Goal: Task Accomplishment & Management: Manage account settings

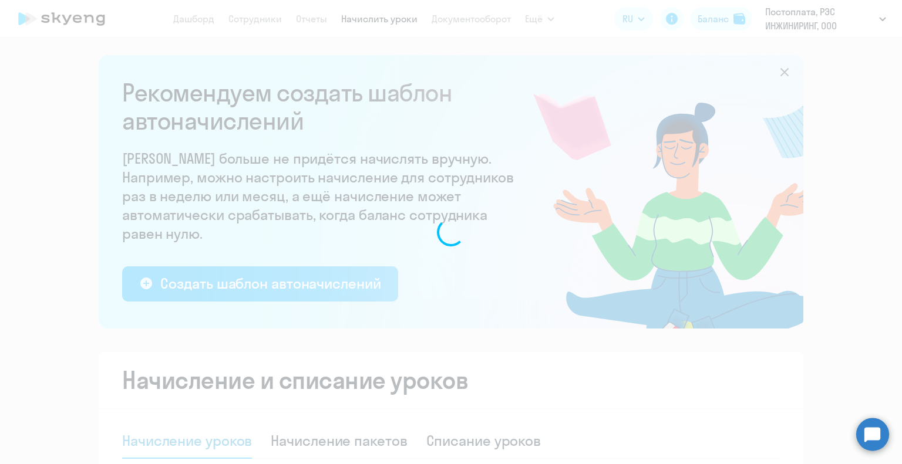
select select "10"
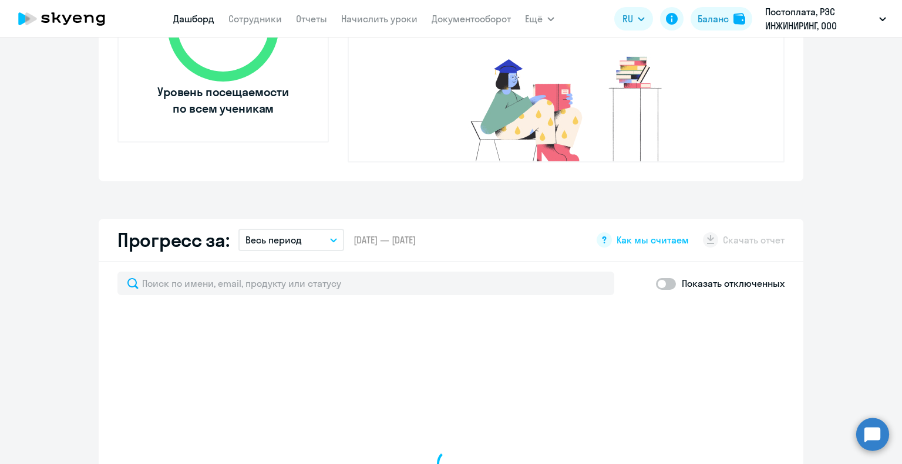
scroll to position [751, 0]
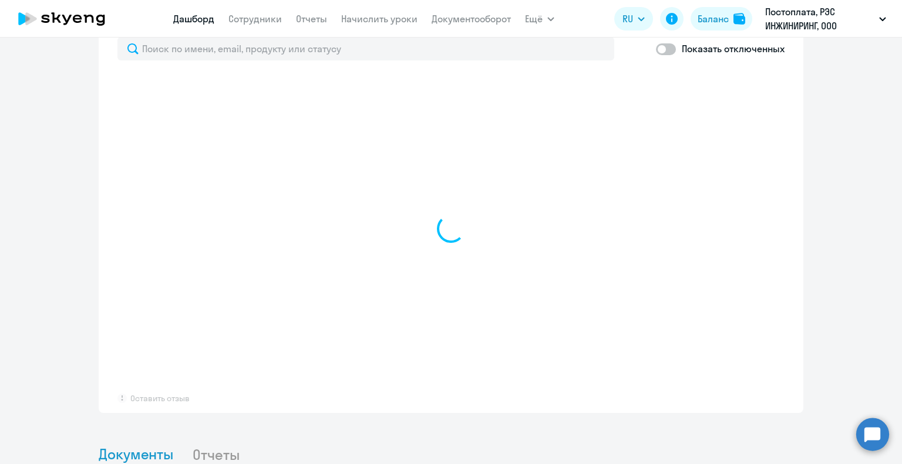
click at [261, 10] on nav "Дашборд Сотрудники Отчеты Начислить уроки Документооборот" at bounding box center [342, 18] width 338 height 23
select select "30"
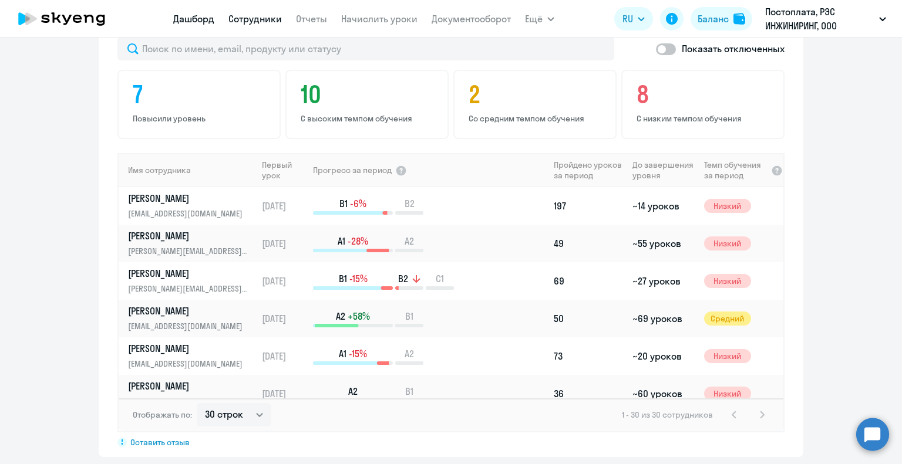
click at [259, 15] on link "Сотрудники" at bounding box center [254, 19] width 53 height 12
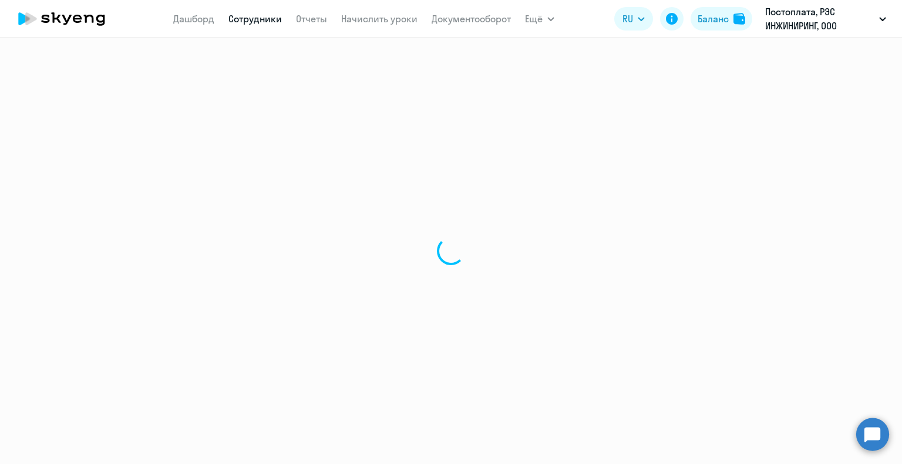
select select "30"
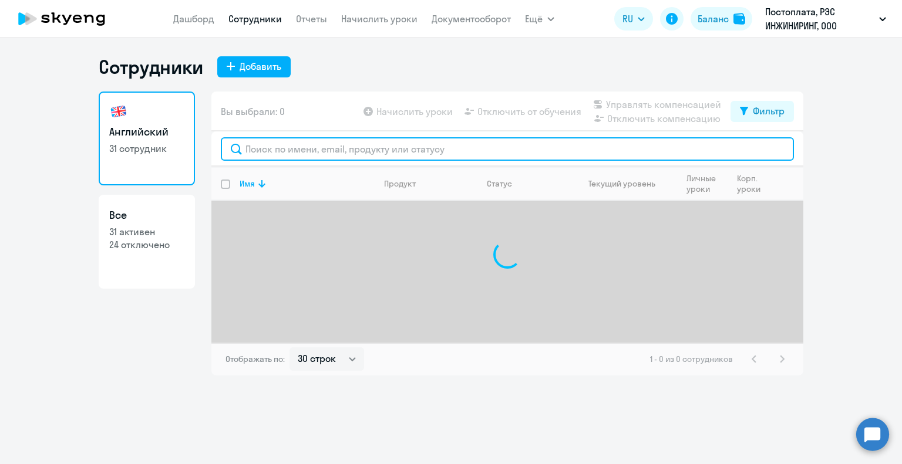
click at [264, 147] on input "text" at bounding box center [507, 148] width 573 height 23
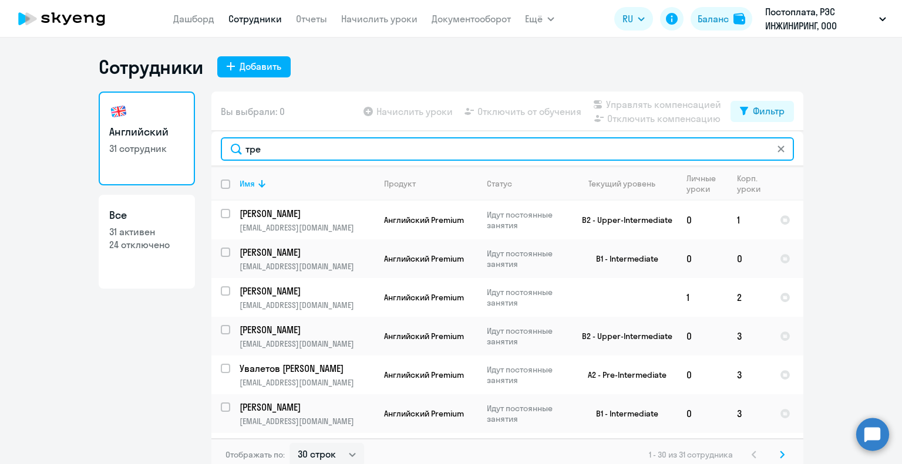
type input "трет"
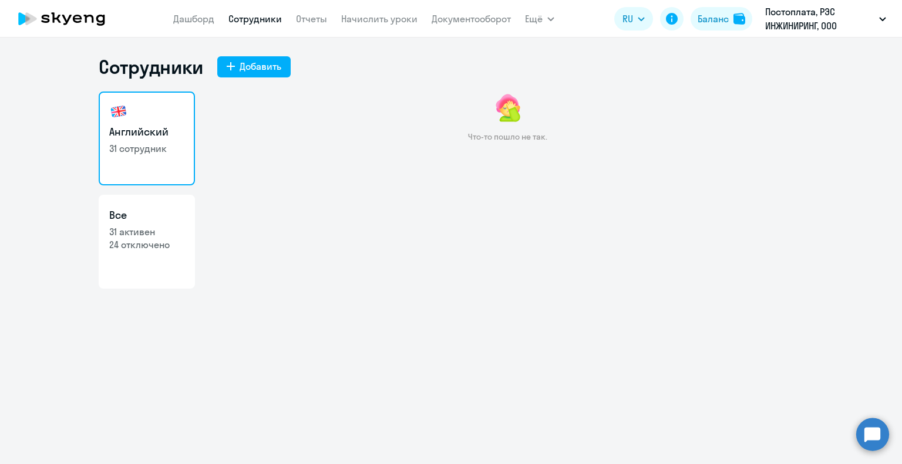
click at [258, 22] on link "Сотрудники" at bounding box center [254, 19] width 53 height 12
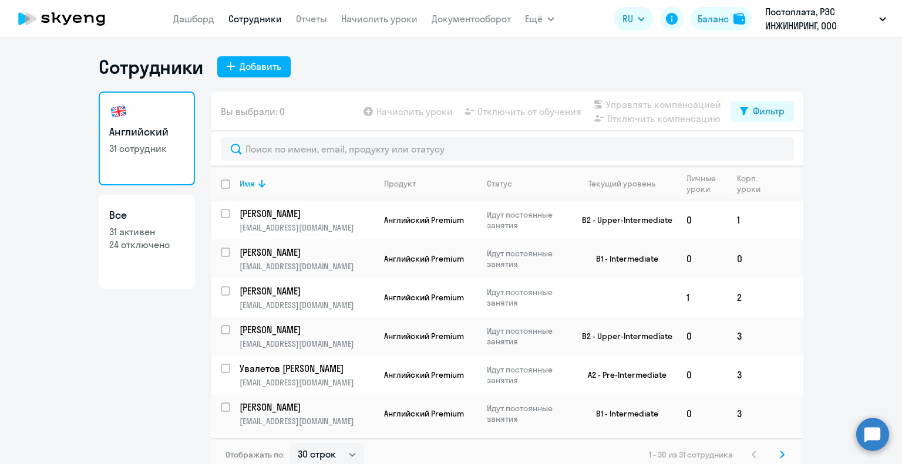
select select "30"
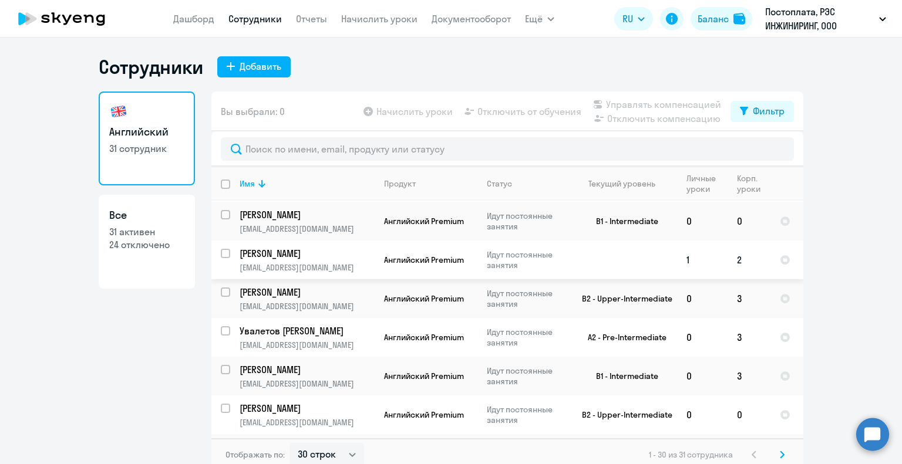
scroll to position [59, 0]
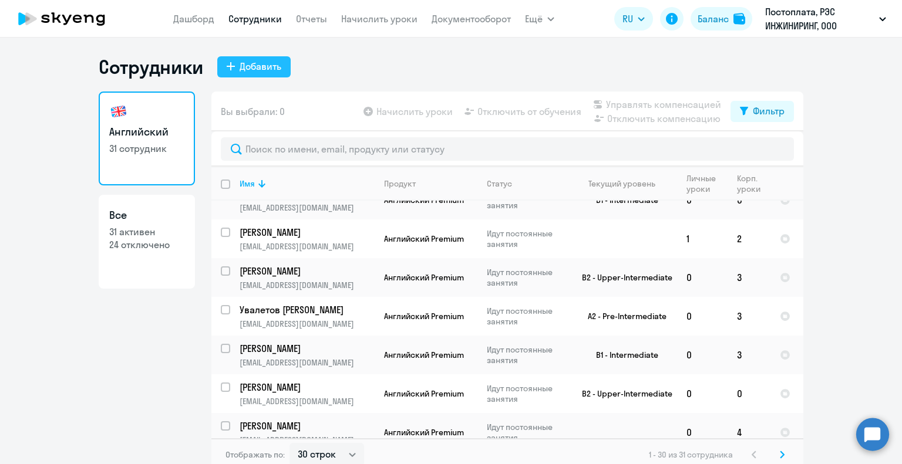
click at [275, 66] on div "Добавить" at bounding box center [261, 66] width 42 height 14
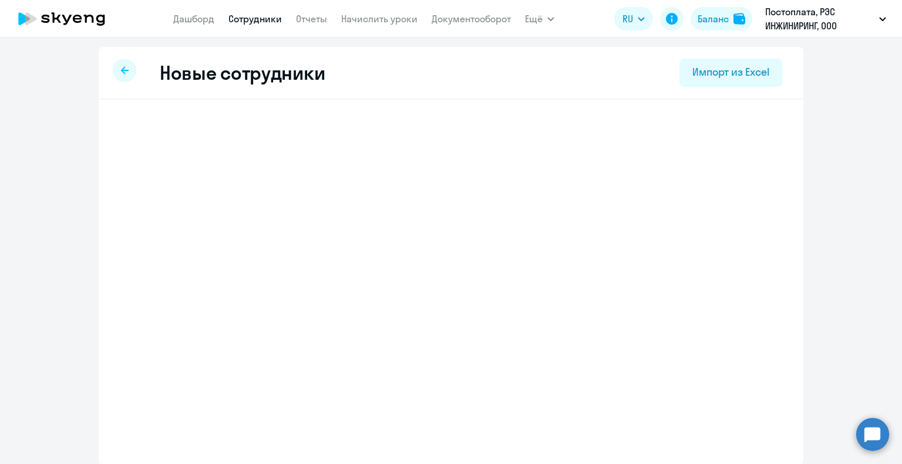
select select "english_adult_not_native_speaker_premium"
select select "3"
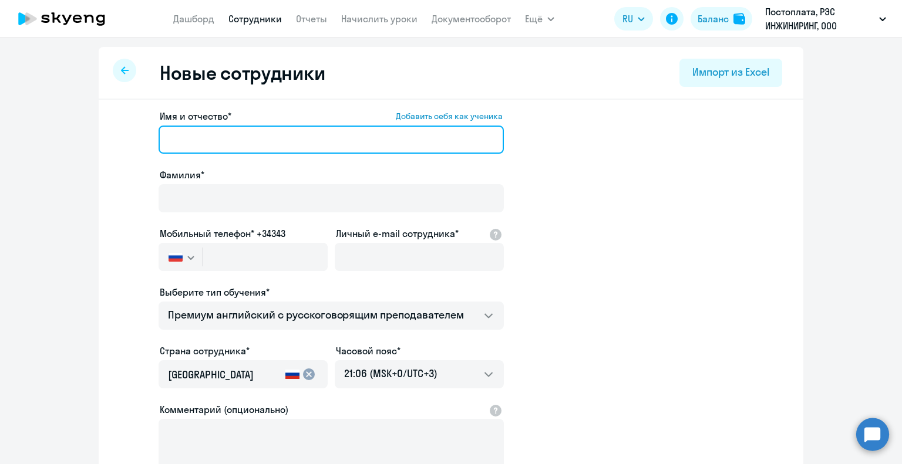
click at [204, 143] on input "Имя и отчество* Добавить себя как ученика" at bounding box center [331, 140] width 345 height 28
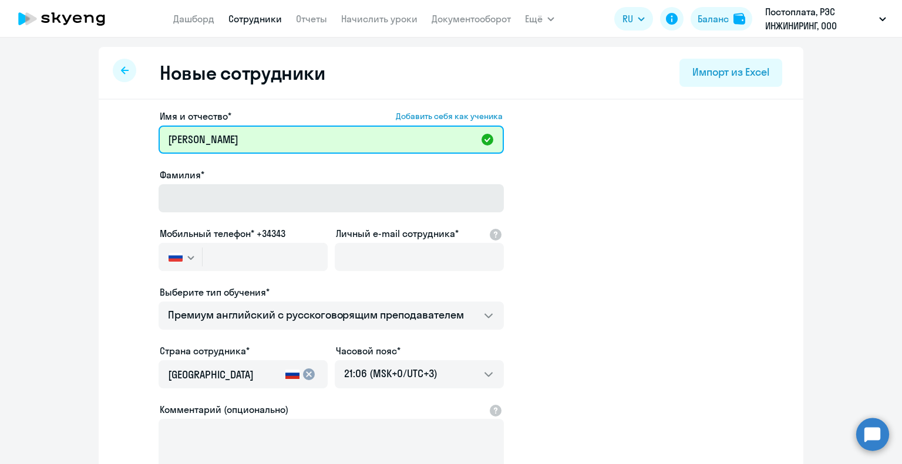
type input "[PERSON_NAME]"
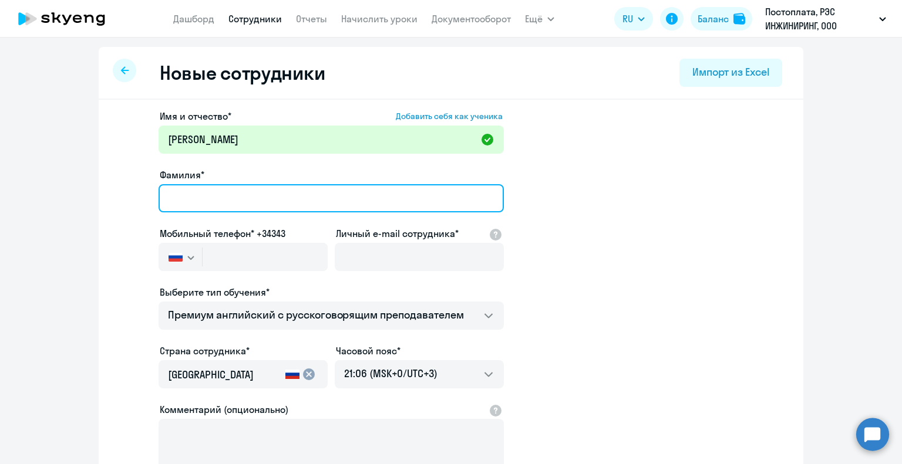
click at [180, 201] on input "Фамилия*" at bounding box center [331, 198] width 345 height 28
type input "[PERSON_NAME]"
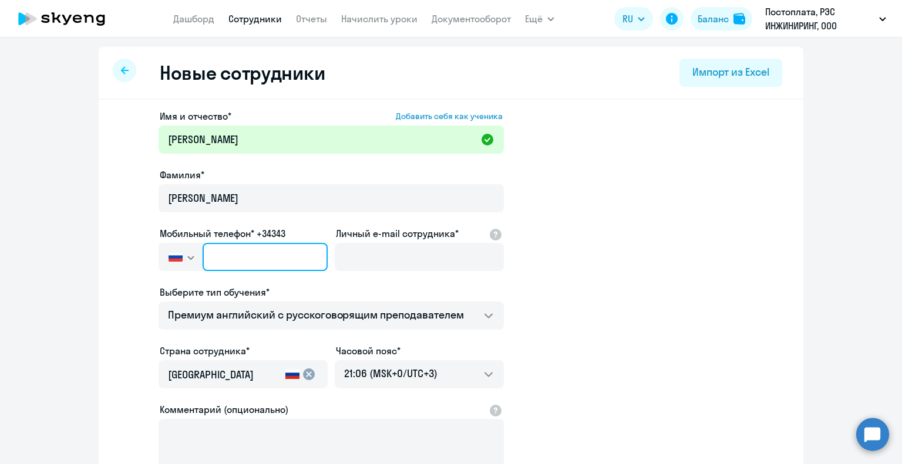
click at [236, 252] on input "text" at bounding box center [265, 257] width 125 height 28
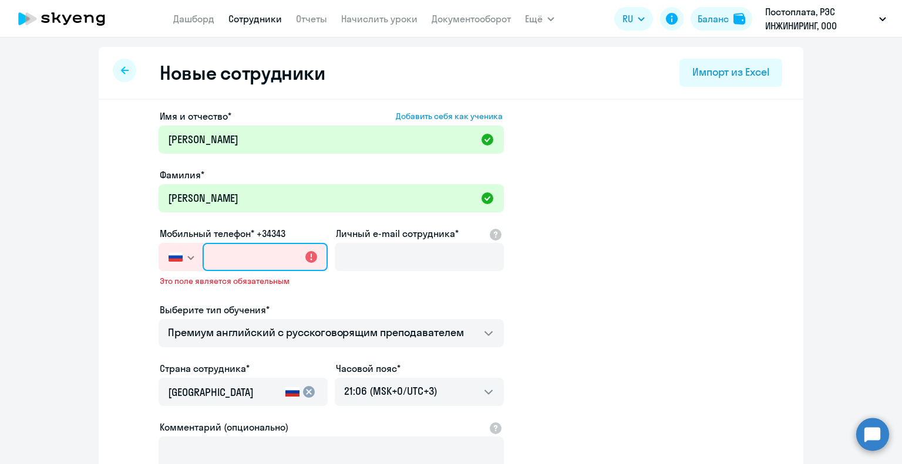
click at [215, 260] on input "text" at bounding box center [265, 257] width 125 height 28
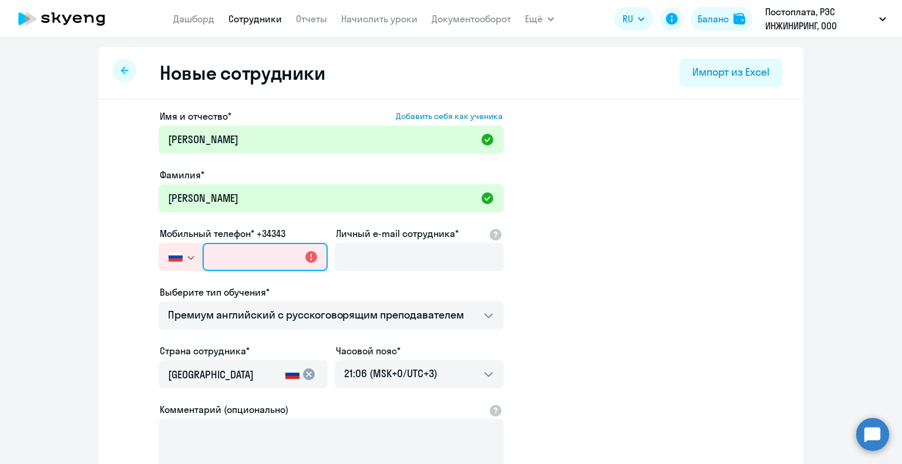
paste input "[PHONE_NUMBER]"
type input "[PHONE_NUMBER]"
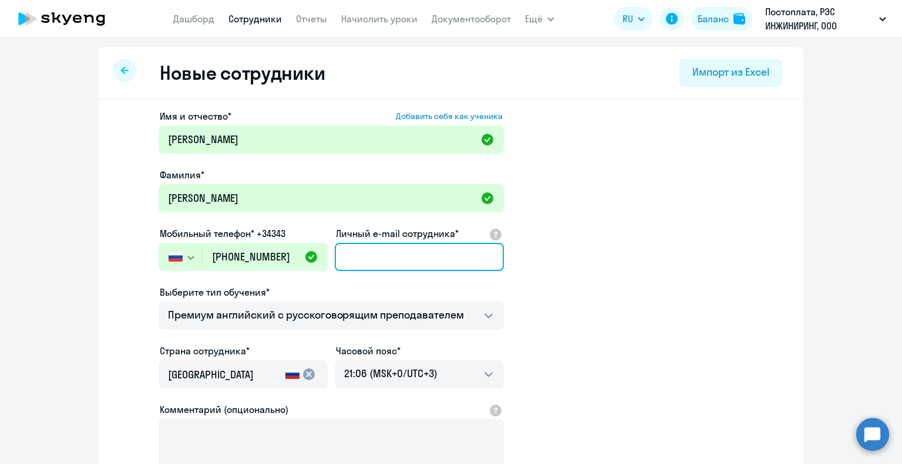
click at [349, 258] on input "Личный e-mail сотрудника*" at bounding box center [419, 257] width 169 height 28
paste input "[EMAIL_ADDRESS][DOMAIN_NAME]"
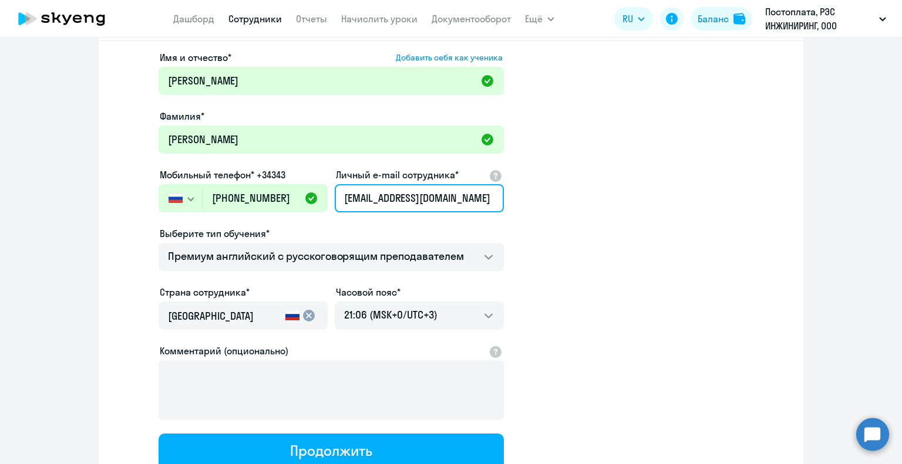
scroll to position [117, 0]
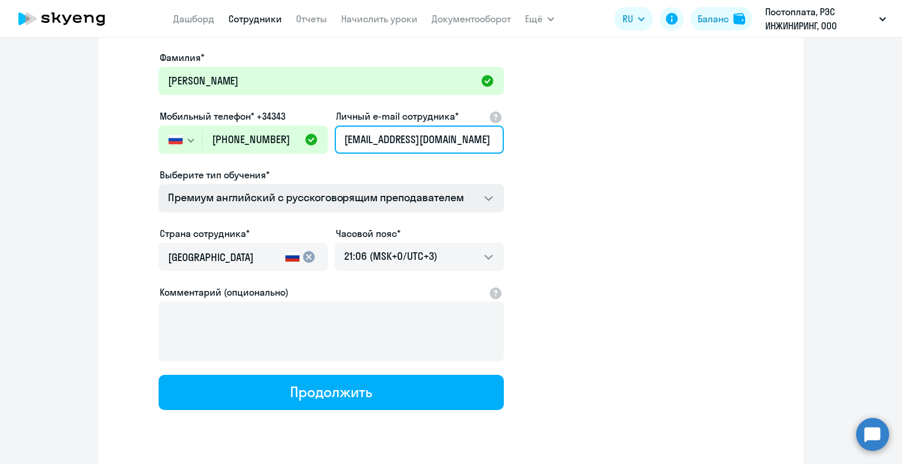
type input "[EMAIL_ADDRESS][DOMAIN_NAME]"
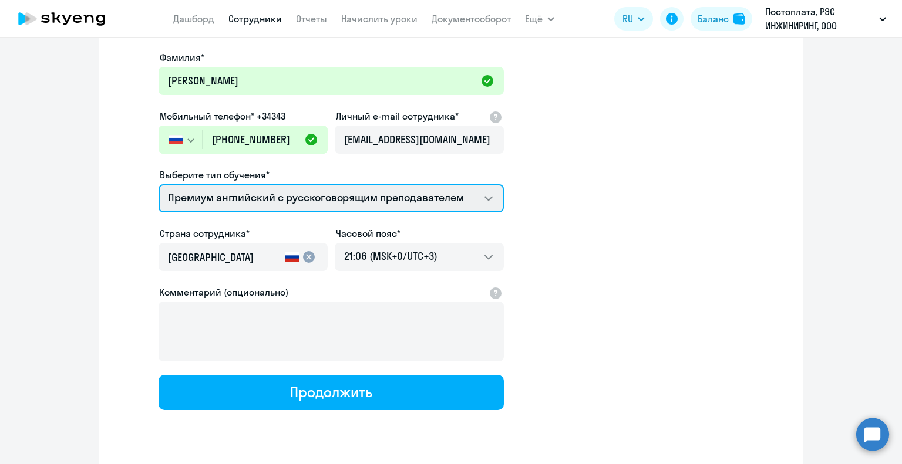
click at [489, 199] on select "Премиум английский с русскоговорящим преподавателем" at bounding box center [331, 198] width 345 height 28
click at [159, 184] on select "Премиум английский с русскоговорящим преподавателем" at bounding box center [331, 198] width 345 height 28
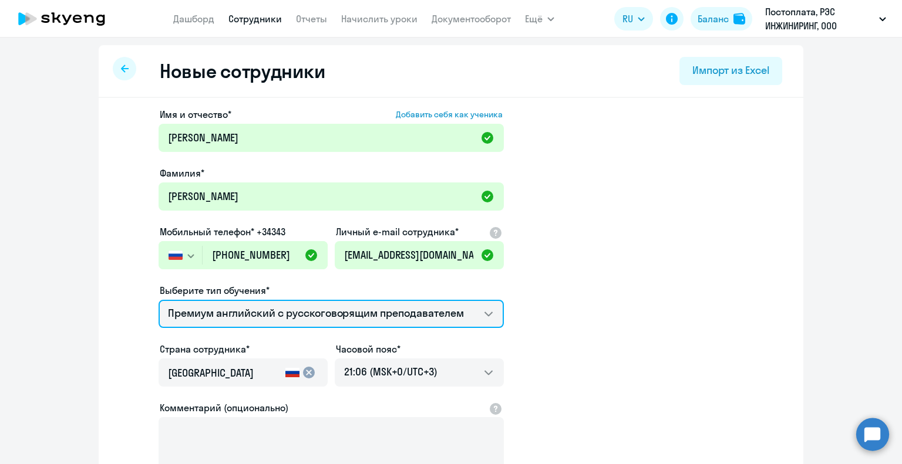
scroll to position [0, 0]
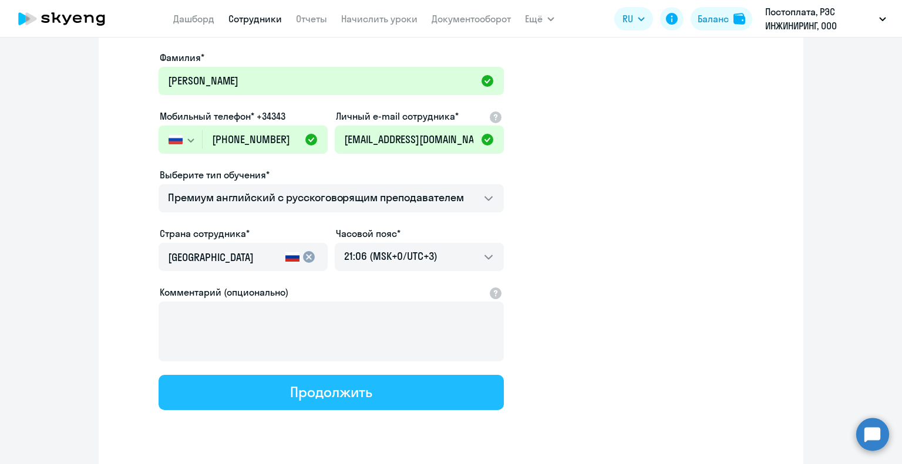
click at [355, 389] on div "Продолжить" at bounding box center [331, 392] width 82 height 19
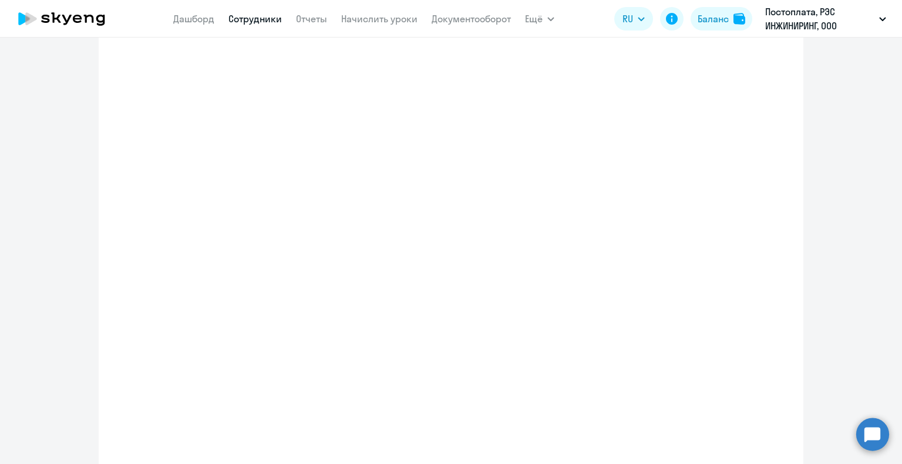
select select "english_adult_not_native_speaker_premium"
select select "3"
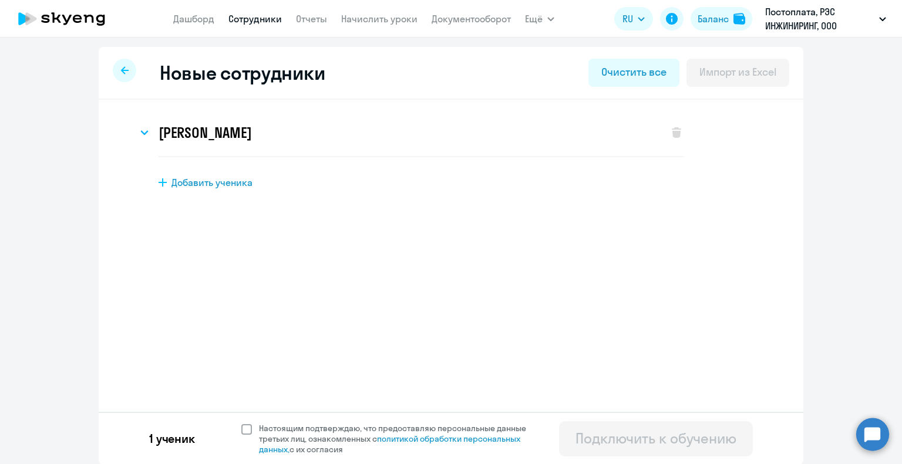
click at [259, 426] on span "Настоящим подтверждаю, что предоставляю персональные данные третьих лиц, ознако…" at bounding box center [399, 439] width 281 height 32
click at [241, 423] on input "Настоящим подтверждаю, что предоставляю персональные данные третьих лиц, ознако…" at bounding box center [241, 423] width 1 height 1
checkbox input "true"
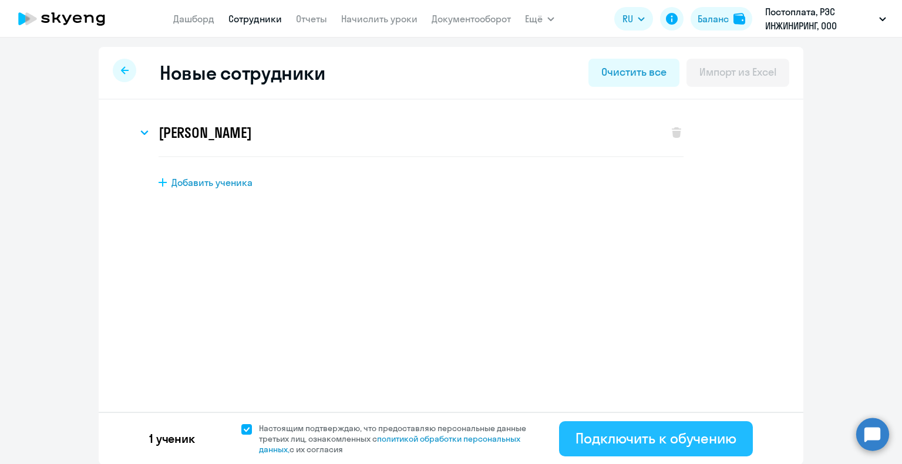
click at [738, 439] on button "Подключить к обучению" at bounding box center [656, 439] width 194 height 35
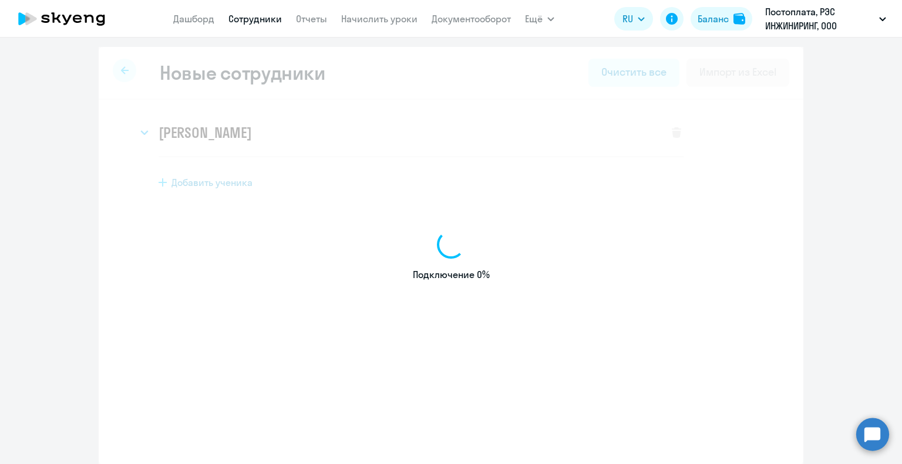
select select "english_adult_not_native_speaker_premium"
select select "3"
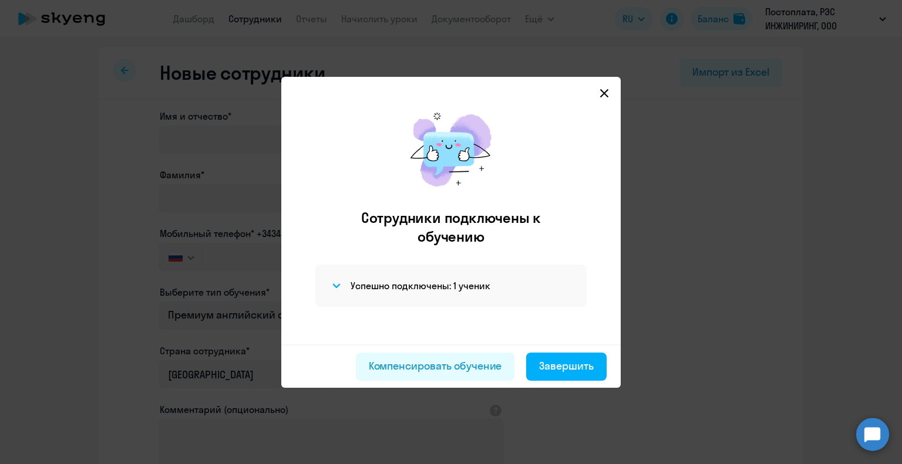
click at [601, 96] on icon at bounding box center [604, 93] width 9 height 9
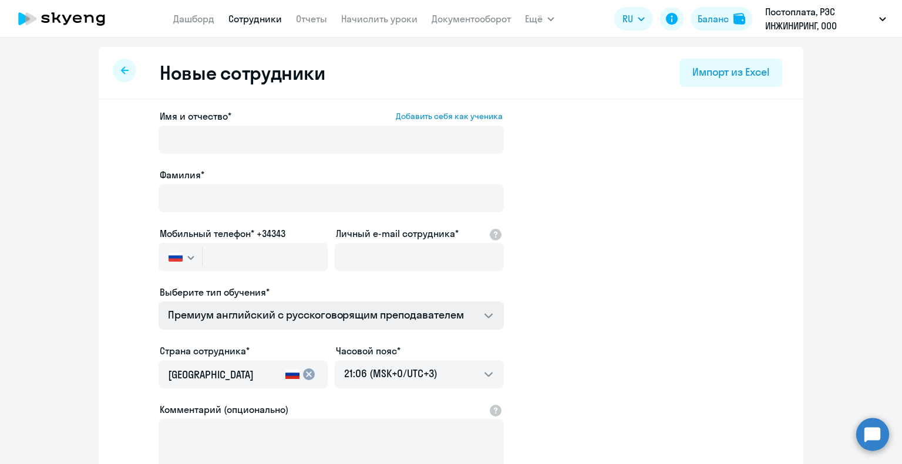
select select "30"
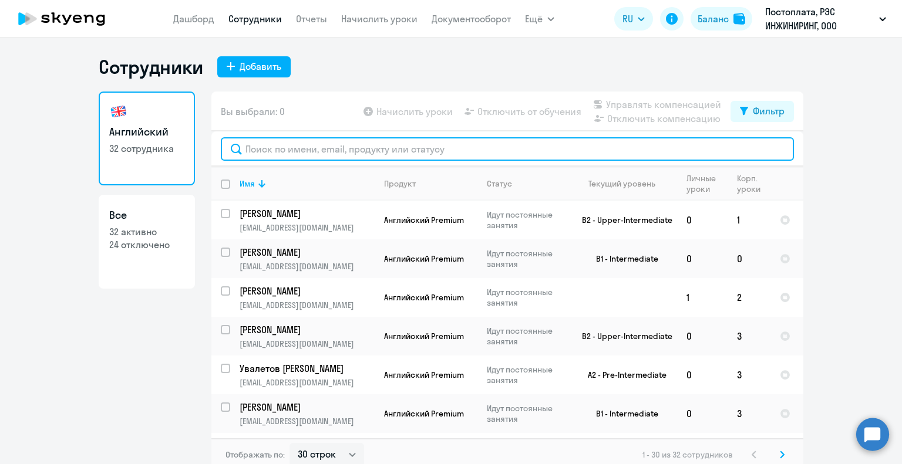
click at [260, 146] on input "text" at bounding box center [507, 148] width 573 height 23
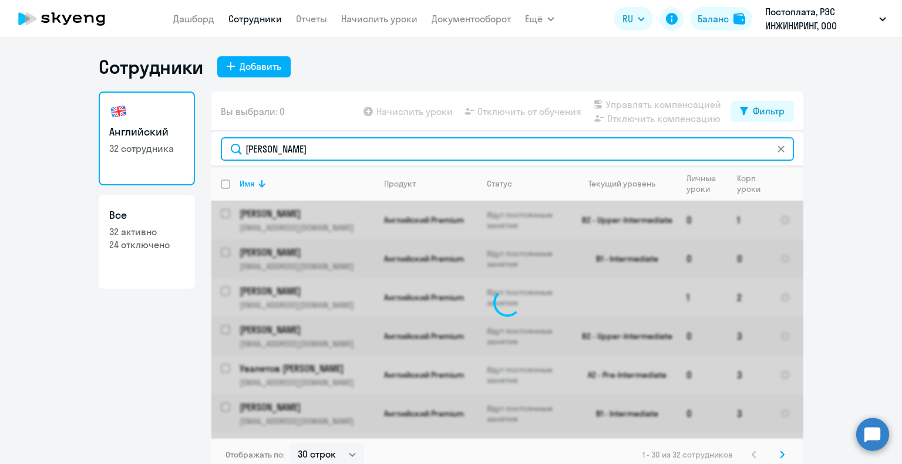
type input "[PERSON_NAME]"
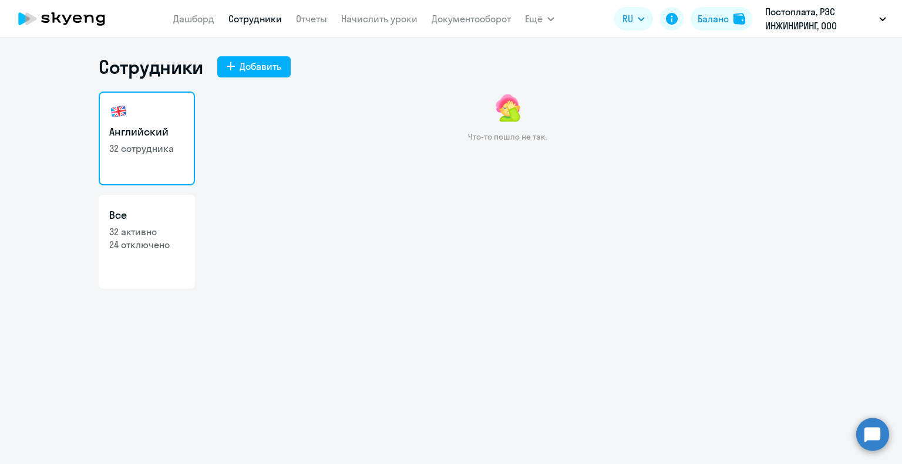
click at [253, 24] on link "Сотрудники" at bounding box center [254, 19] width 53 height 12
click at [264, 16] on link "Сотрудники" at bounding box center [254, 19] width 53 height 12
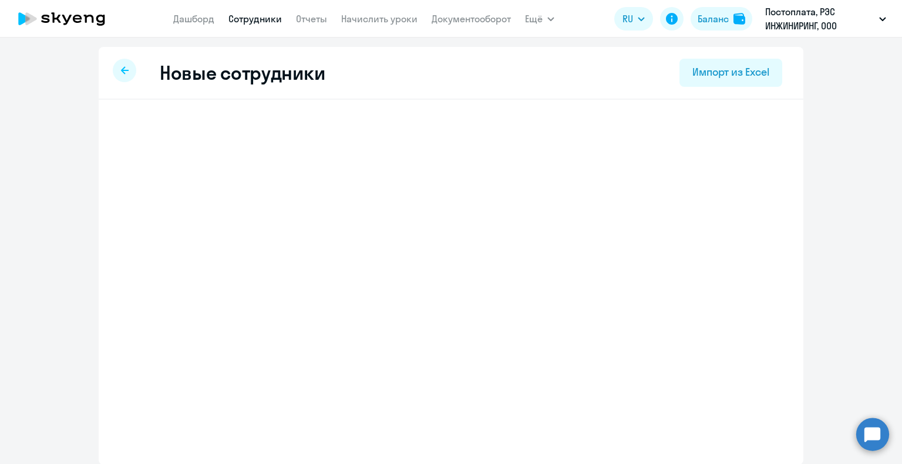
select select "english_adult_not_native_speaker_premium"
select select "3"
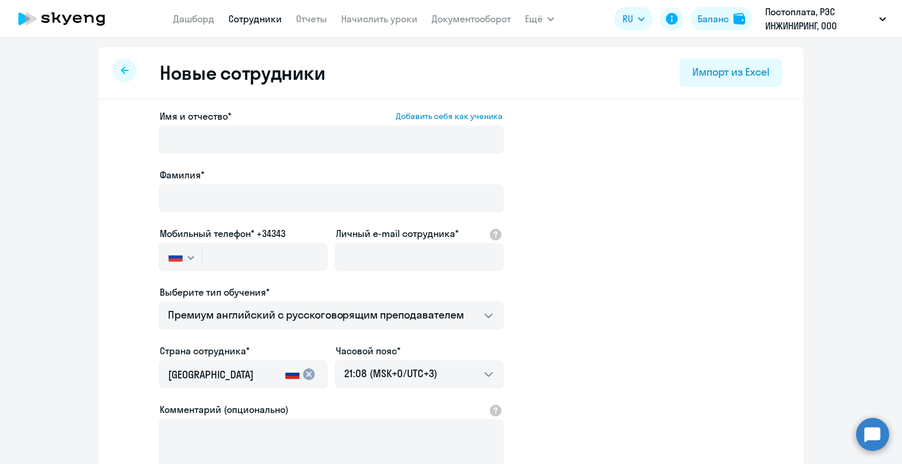
click at [258, 22] on link "Сотрудники" at bounding box center [254, 19] width 53 height 12
select select "30"
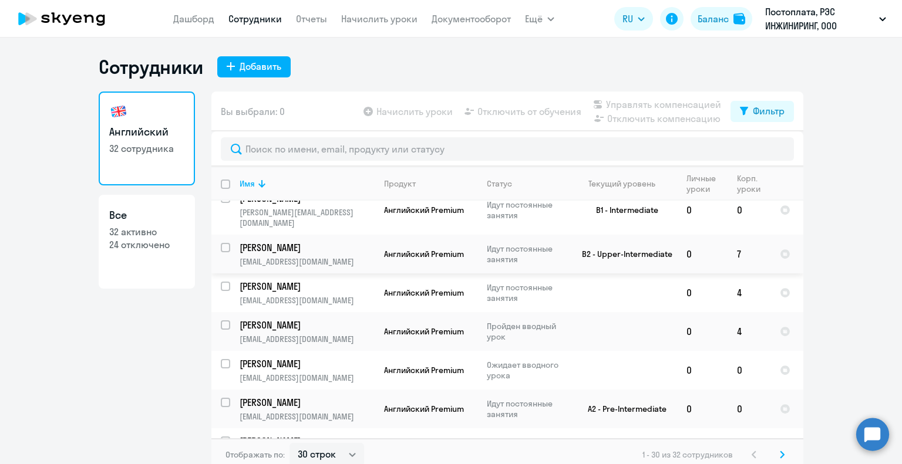
scroll to position [822, 0]
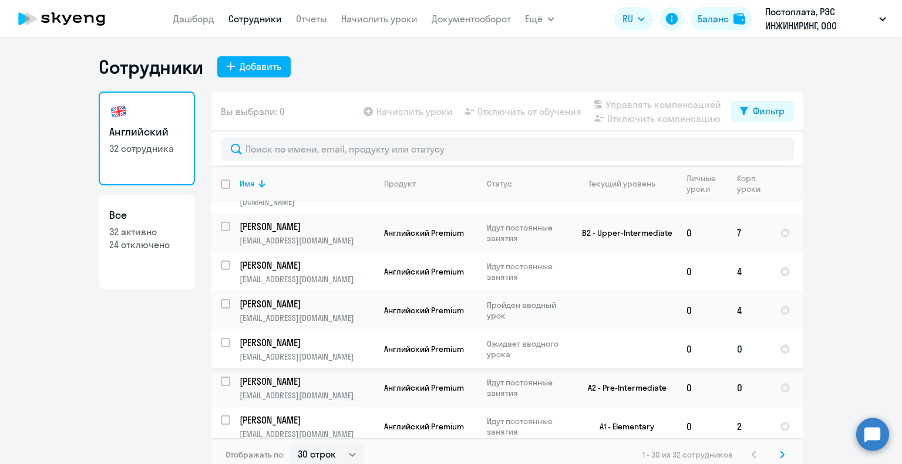
click at [223, 338] on input "select row 42513200" at bounding box center [232, 349] width 23 height 23
checkbox input "true"
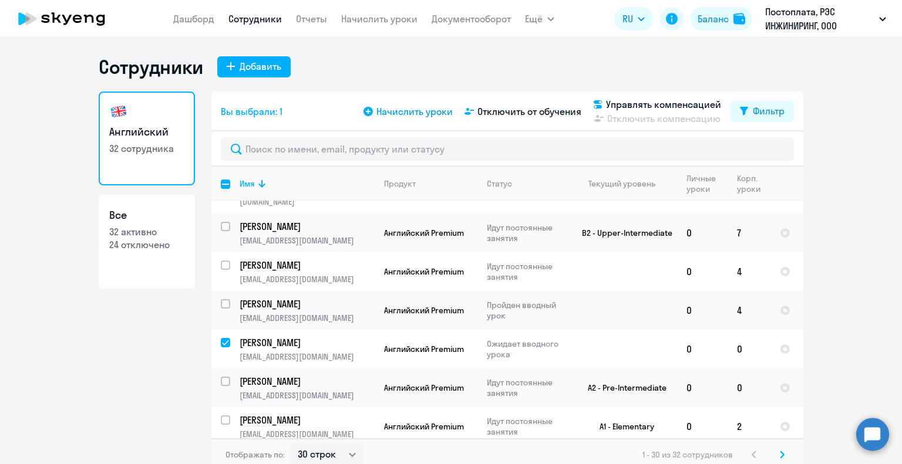
click at [416, 110] on span "Начислить уроки" at bounding box center [414, 112] width 76 height 14
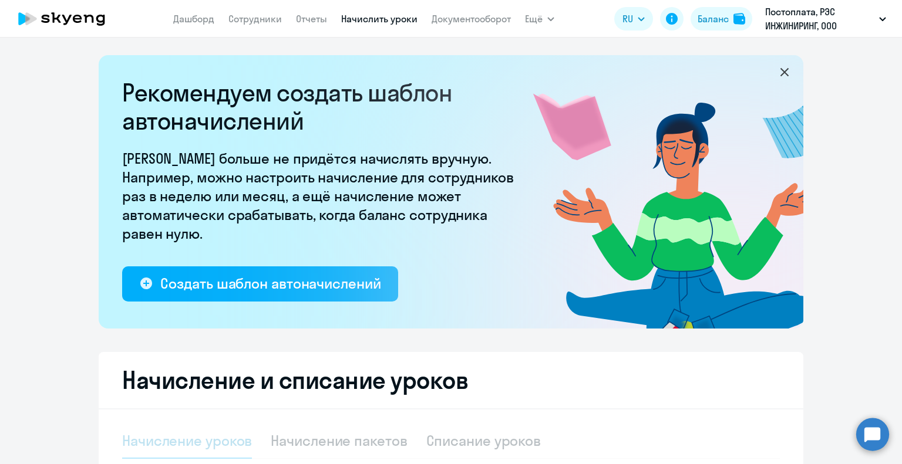
select select "10"
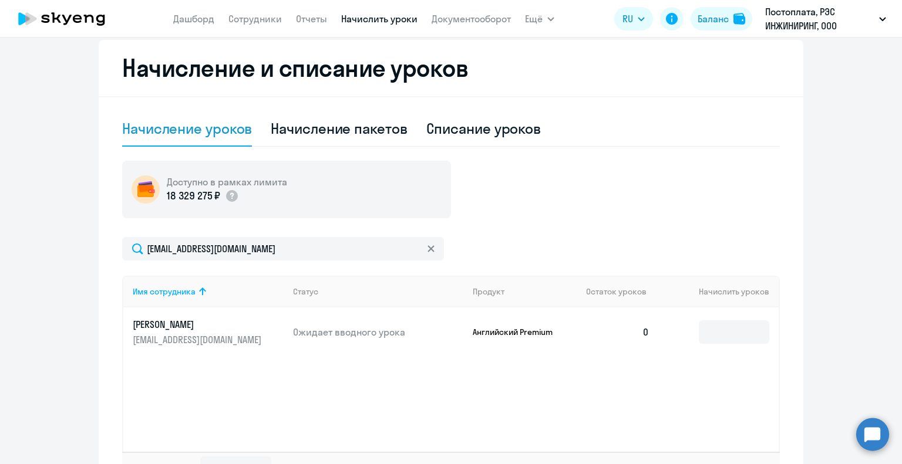
scroll to position [352, 0]
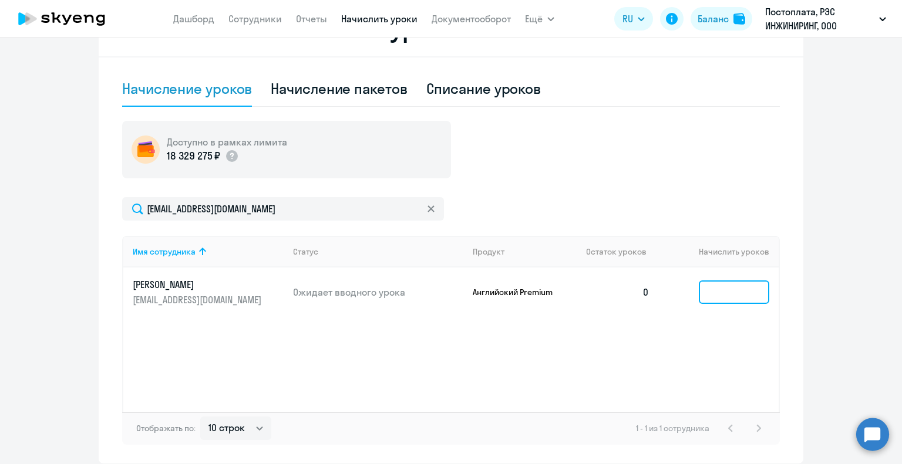
click at [726, 289] on input at bounding box center [734, 292] width 70 height 23
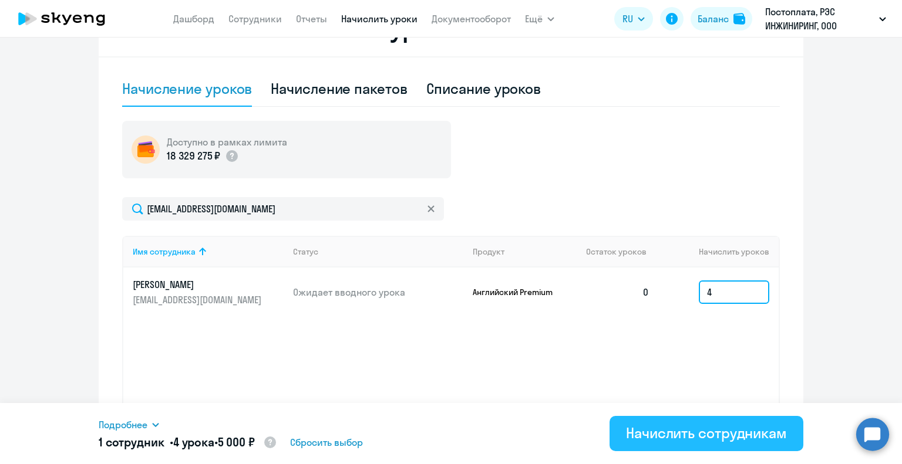
type input "4"
click at [705, 439] on div "Начислить сотрудникам" at bounding box center [706, 433] width 161 height 19
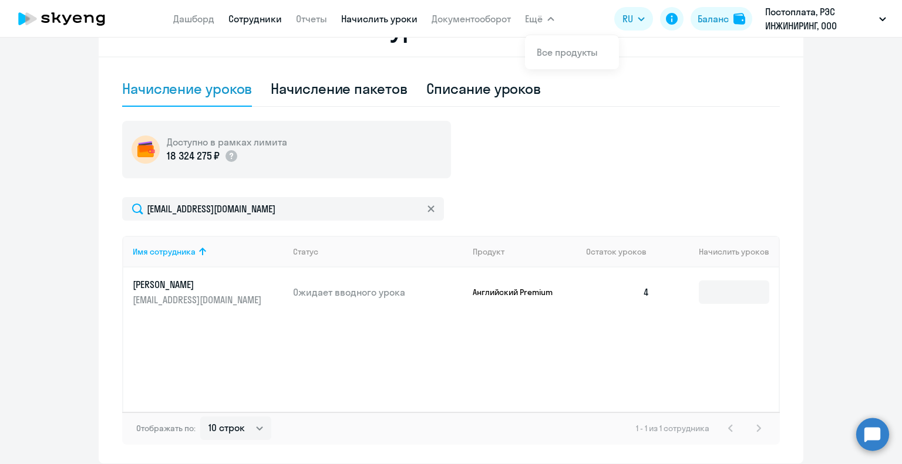
click at [247, 22] on link "Сотрудники" at bounding box center [254, 19] width 53 height 12
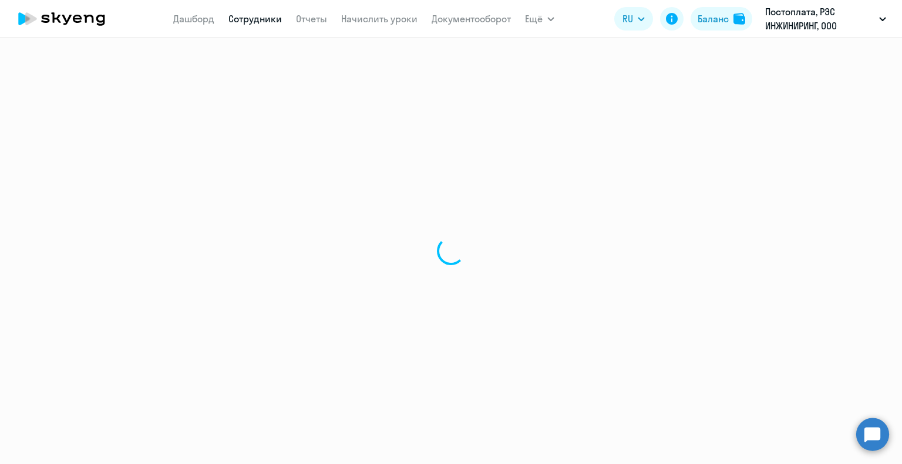
select select "30"
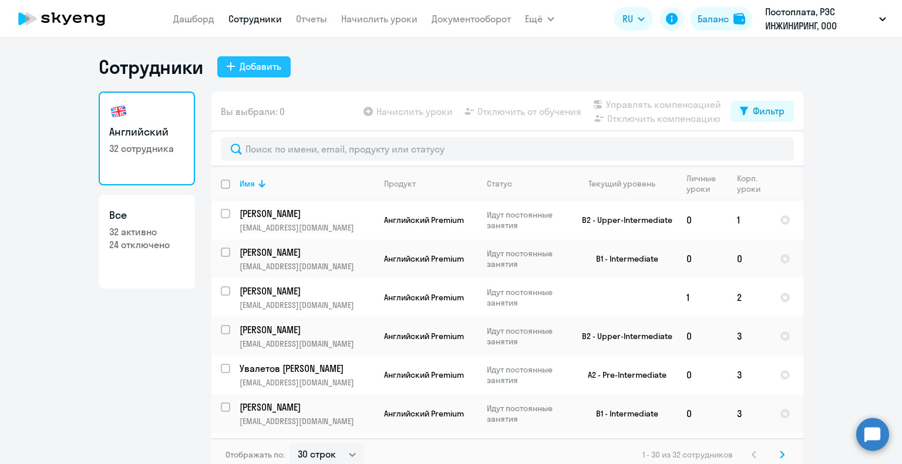
click at [272, 66] on div "Добавить" at bounding box center [261, 66] width 42 height 14
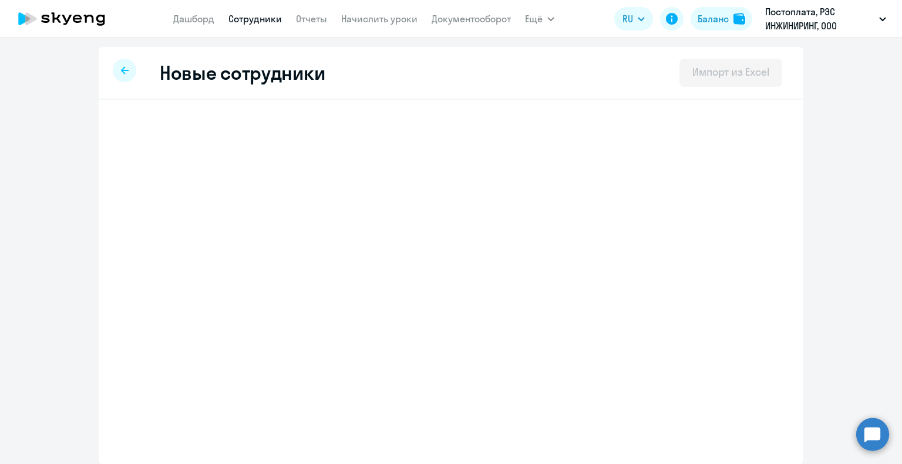
select select "english_adult_not_native_speaker_premium"
select select "3"
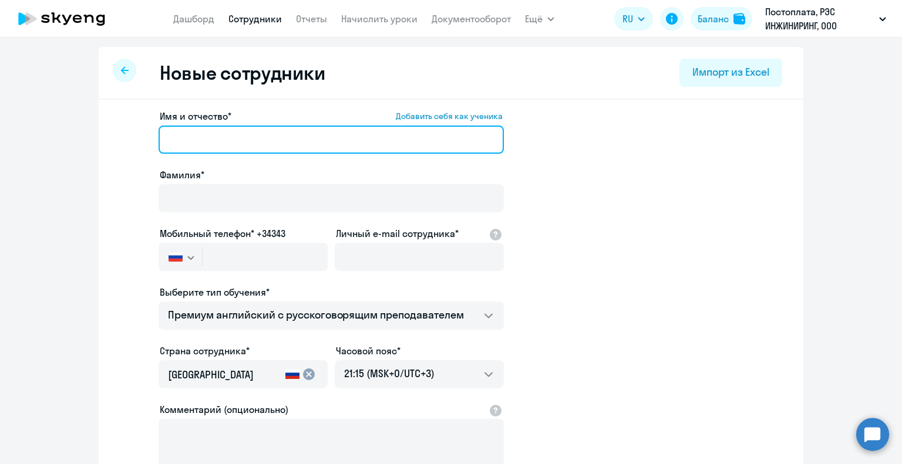
click at [187, 134] on input "Имя и отчество* Добавить себя как ученика" at bounding box center [331, 140] width 345 height 28
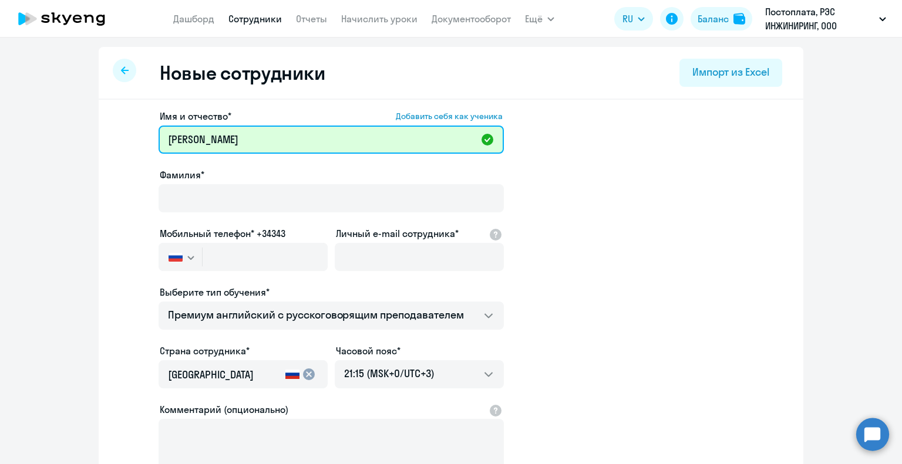
click at [176, 143] on input "[PERSON_NAME]" at bounding box center [331, 140] width 345 height 28
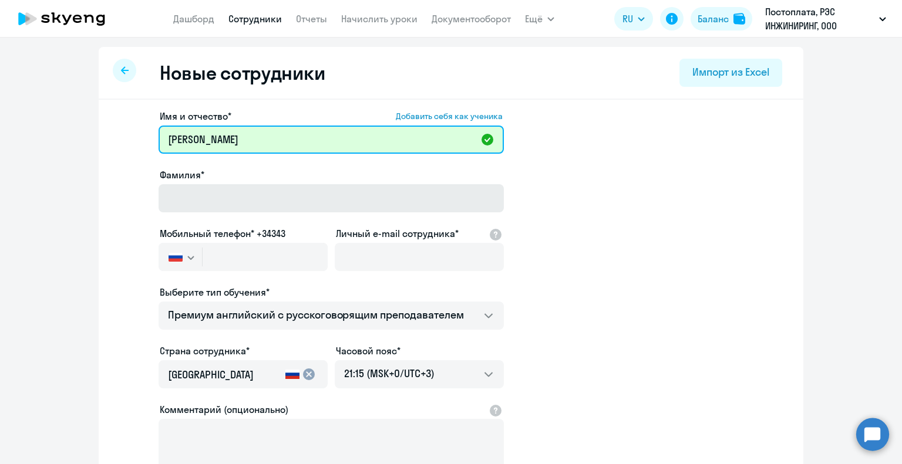
type input "[PERSON_NAME]"
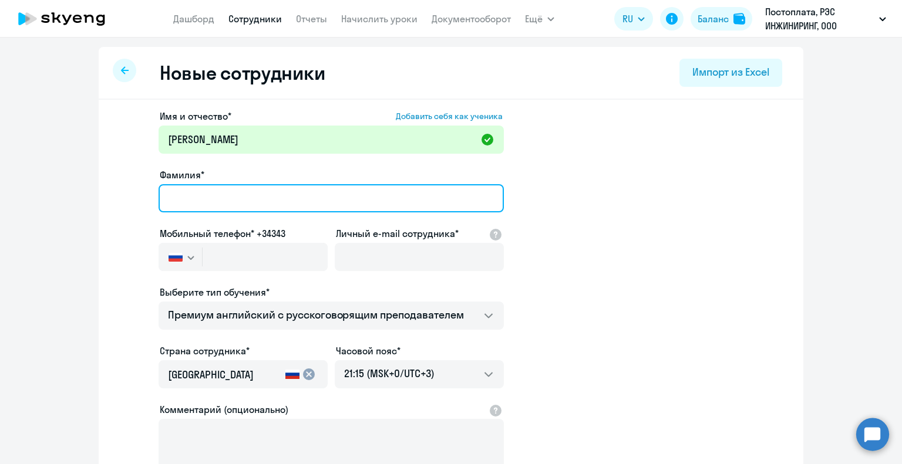
click at [170, 197] on input "Фамилия*" at bounding box center [331, 198] width 345 height 28
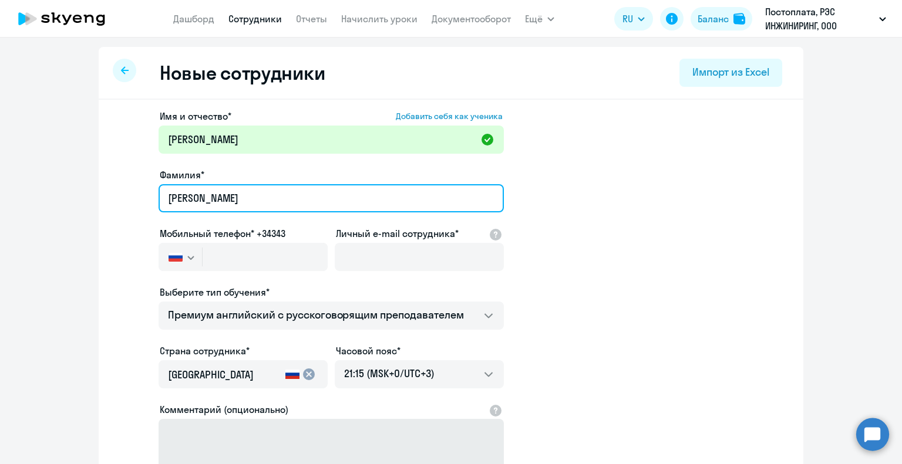
type input "[PERSON_NAME]"
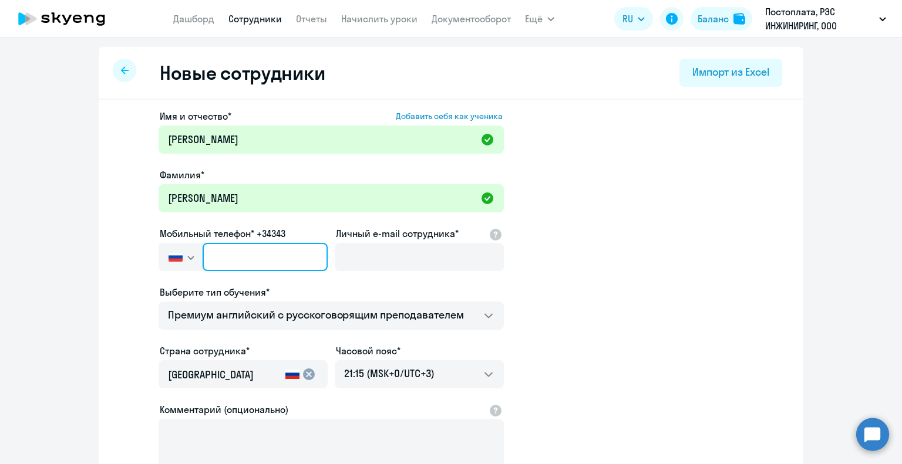
click at [228, 260] on input "text" at bounding box center [265, 257] width 125 height 28
paste input "[PHONE_NUMBER]"
type input "[PHONE_NUMBER]"
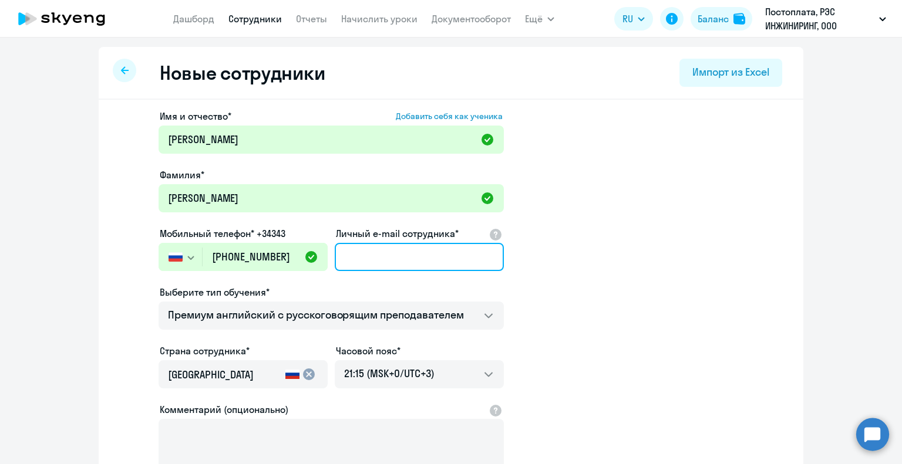
click at [366, 259] on input "Личный e-mail сотрудника*" at bounding box center [419, 257] width 169 height 28
paste input "[EMAIL_ADDRESS][DOMAIN_NAME]"
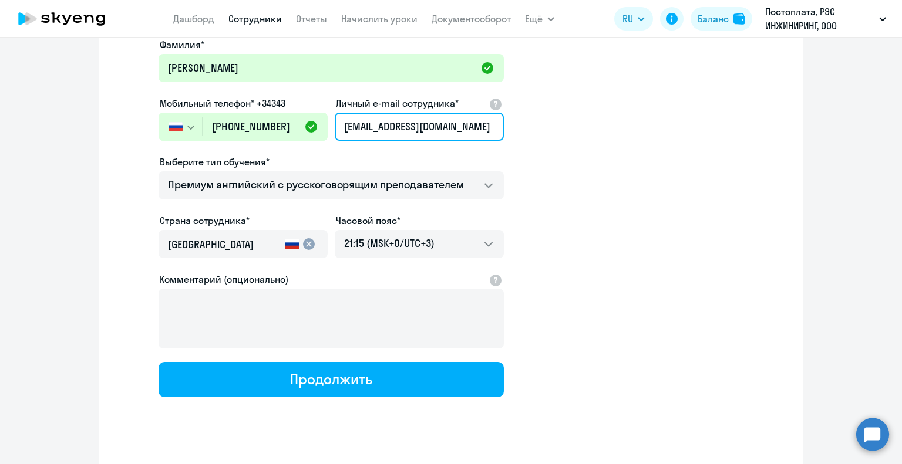
scroll to position [150, 0]
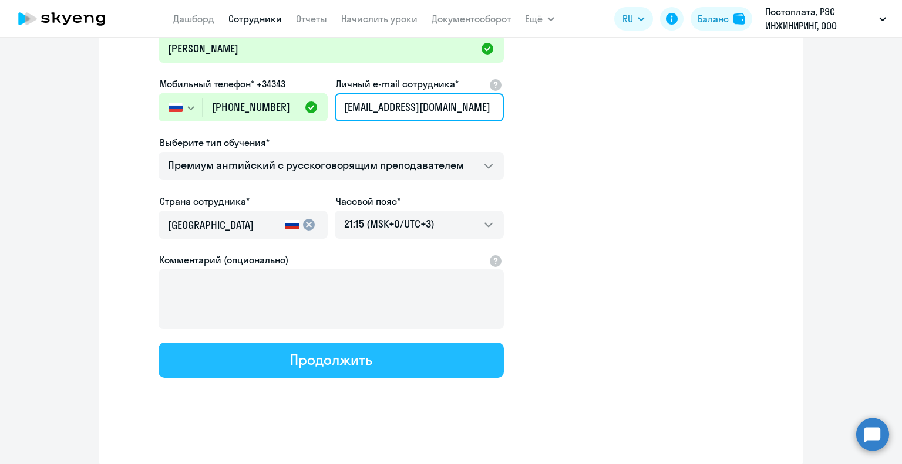
type input "[EMAIL_ADDRESS][DOMAIN_NAME]"
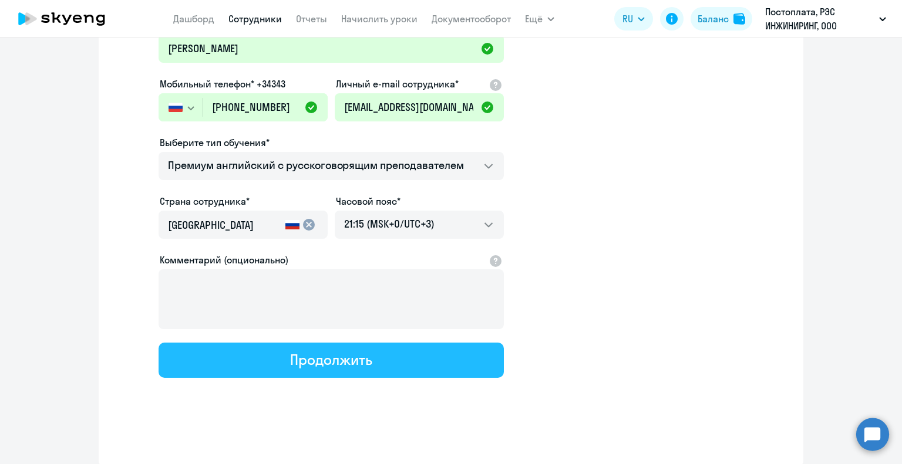
click at [325, 368] on button "Продолжить" at bounding box center [331, 360] width 345 height 35
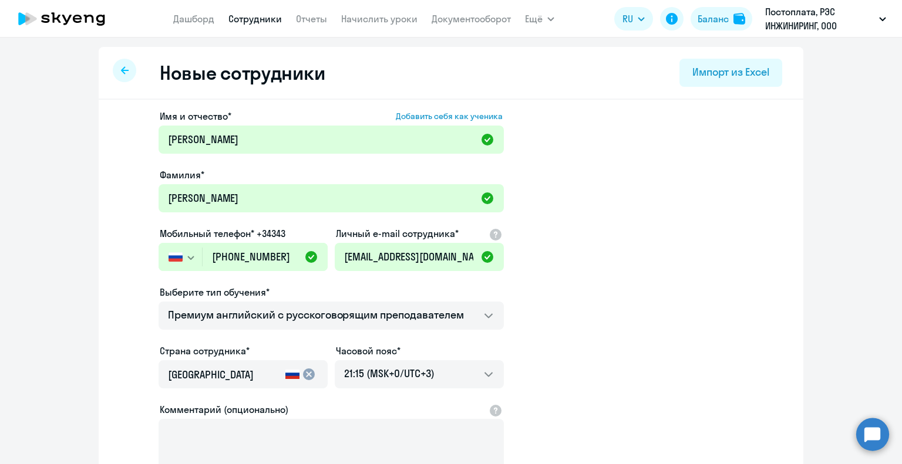
select select "english_adult_not_native_speaker_premium"
select select "3"
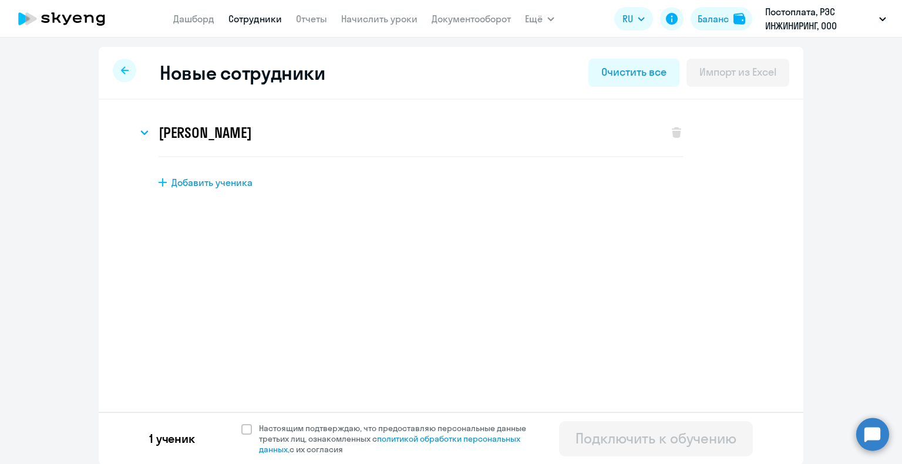
scroll to position [0, 0]
drag, startPoint x: 239, startPoint y: 434, endPoint x: 291, endPoint y: 432, distance: 52.3
click at [241, 434] on span at bounding box center [246, 430] width 11 height 11
click at [241, 423] on input "Настоящим подтверждаю, что предоставляю персональные данные третьих лиц, ознако…" at bounding box center [241, 423] width 1 height 1
checkbox input "true"
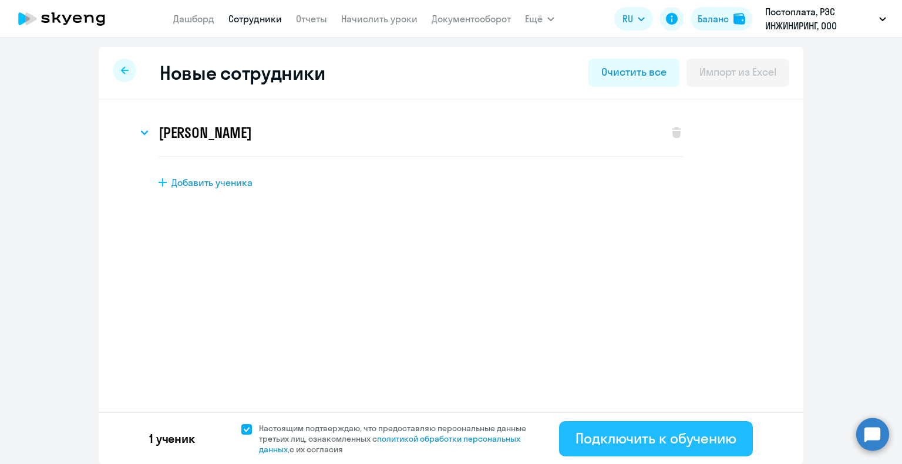
click at [632, 445] on div "Подключить к обучению" at bounding box center [655, 438] width 161 height 19
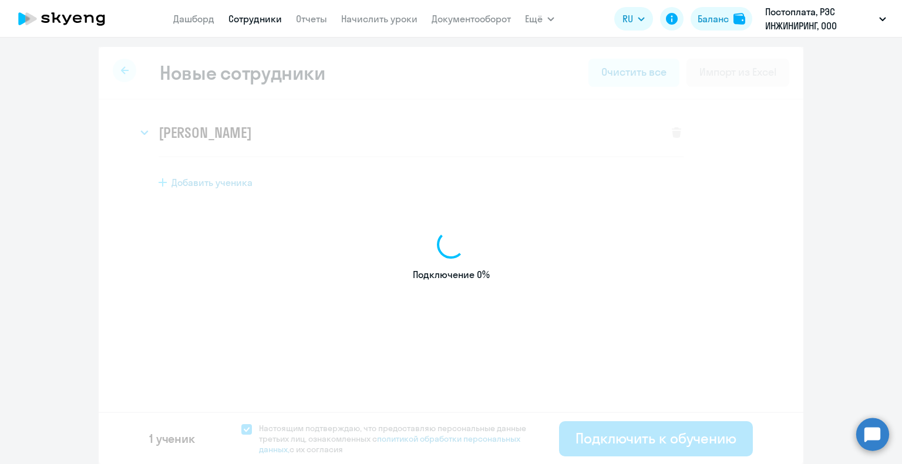
select select "english_adult_not_native_speaker_premium"
select select "3"
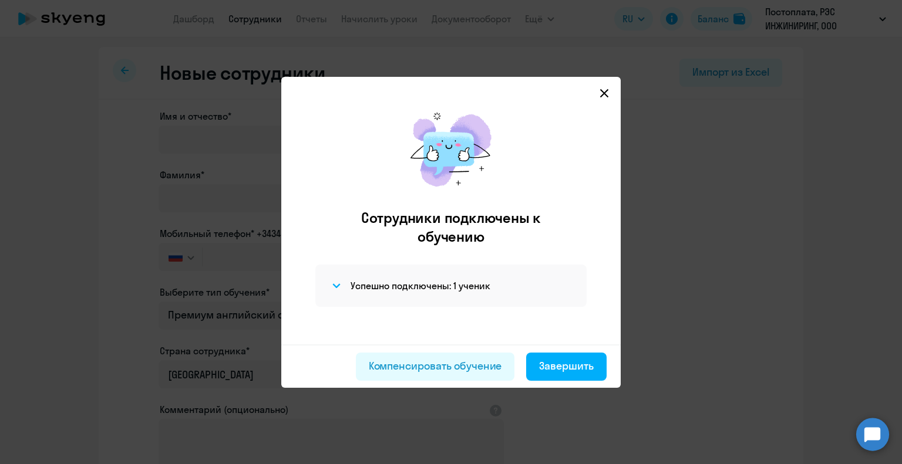
click at [608, 92] on icon at bounding box center [604, 93] width 9 height 9
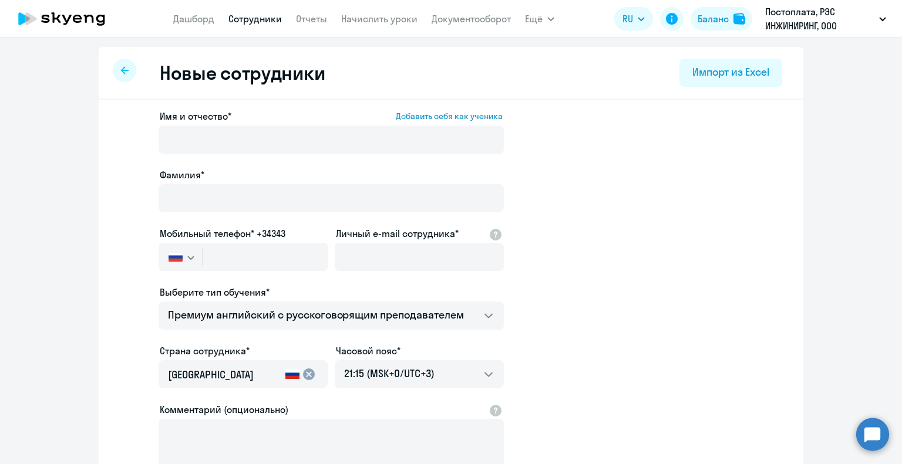
select select "30"
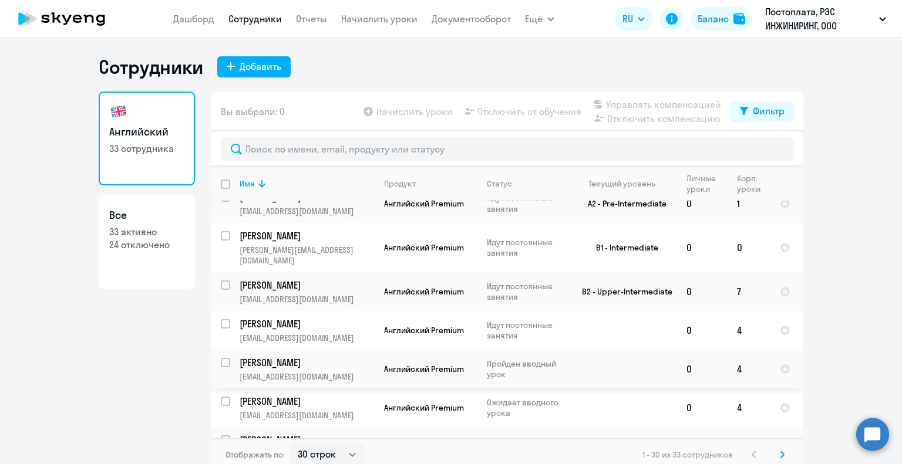
scroll to position [822, 0]
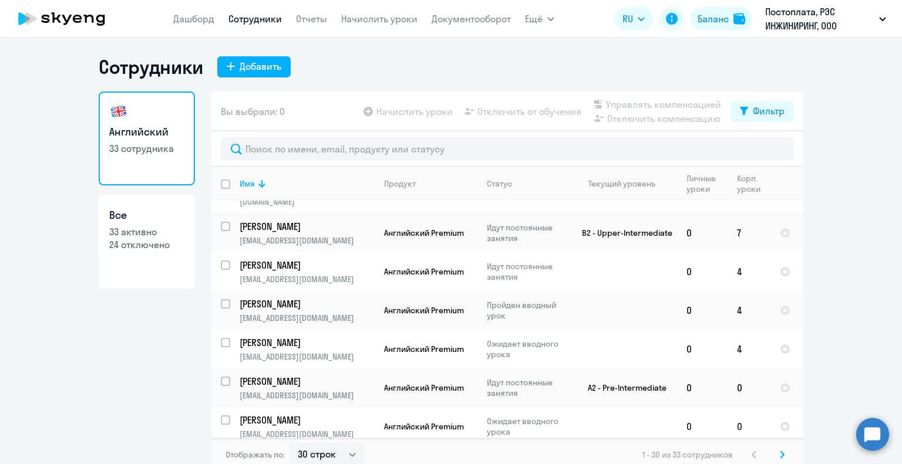
click at [221, 416] on input "select row 42513366" at bounding box center [232, 427] width 23 height 23
checkbox input "true"
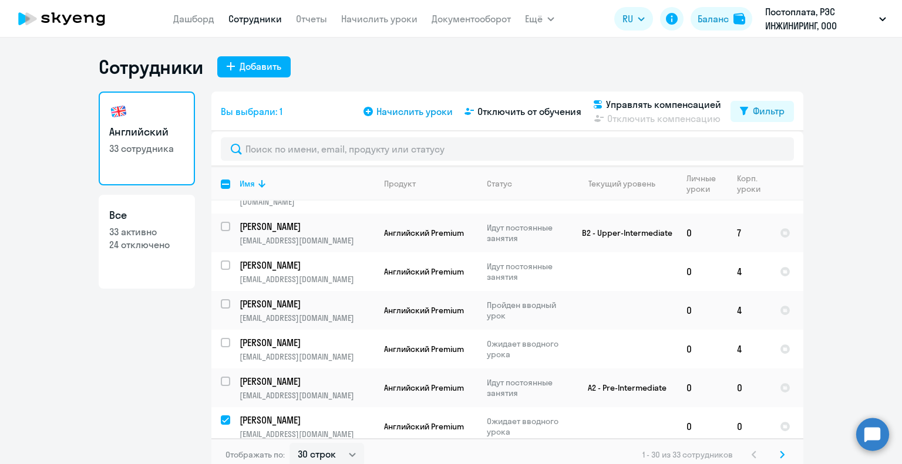
click at [429, 110] on span "Начислить уроки" at bounding box center [414, 112] width 76 height 14
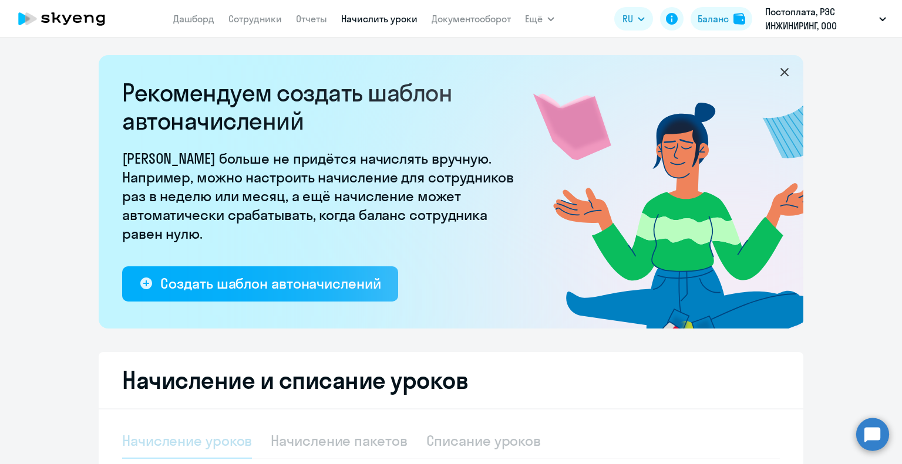
select select "10"
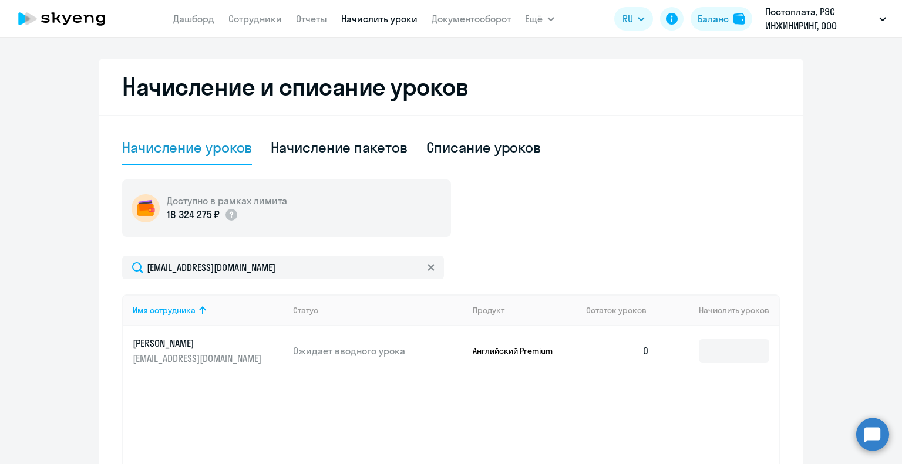
scroll to position [352, 0]
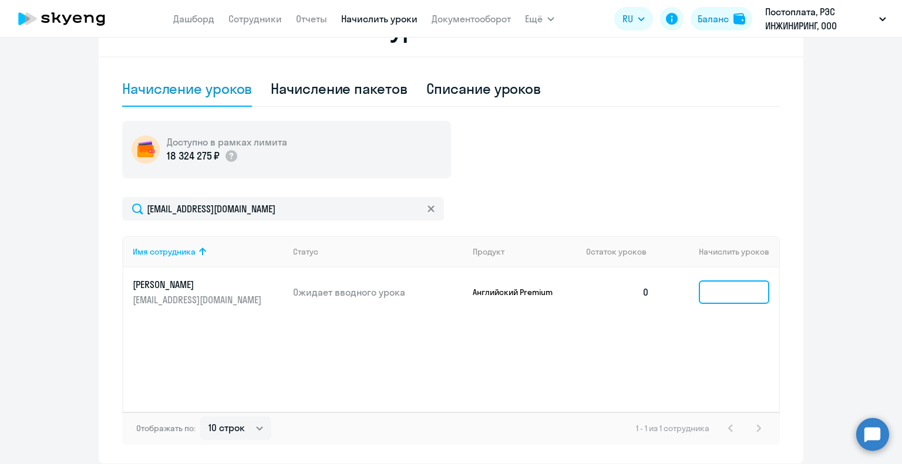
click at [722, 288] on input at bounding box center [734, 292] width 70 height 23
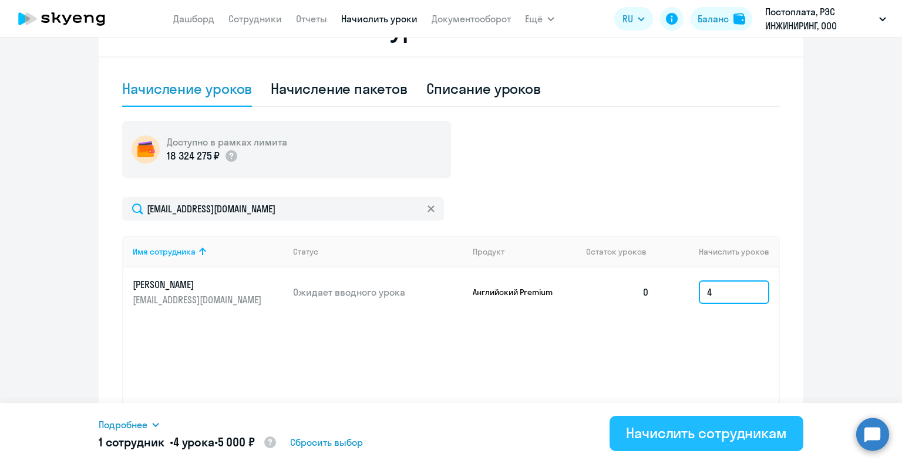
type input "4"
click at [710, 441] on div "Начислить сотрудникам" at bounding box center [706, 433] width 161 height 19
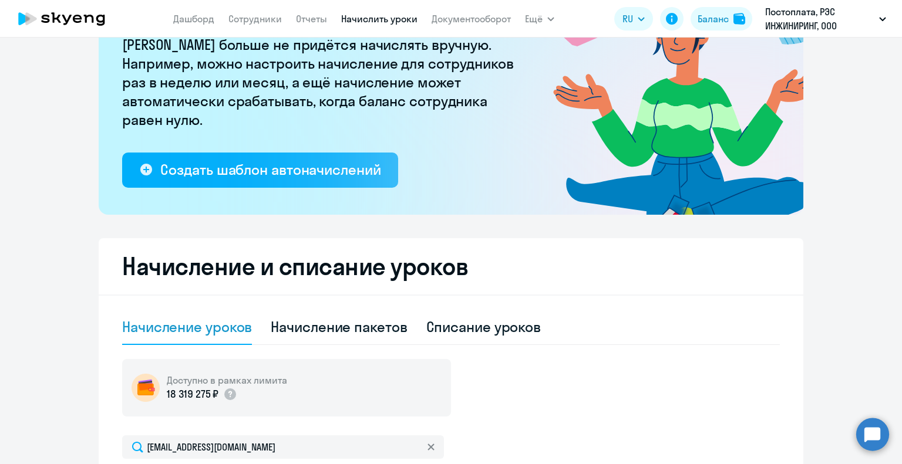
scroll to position [59, 0]
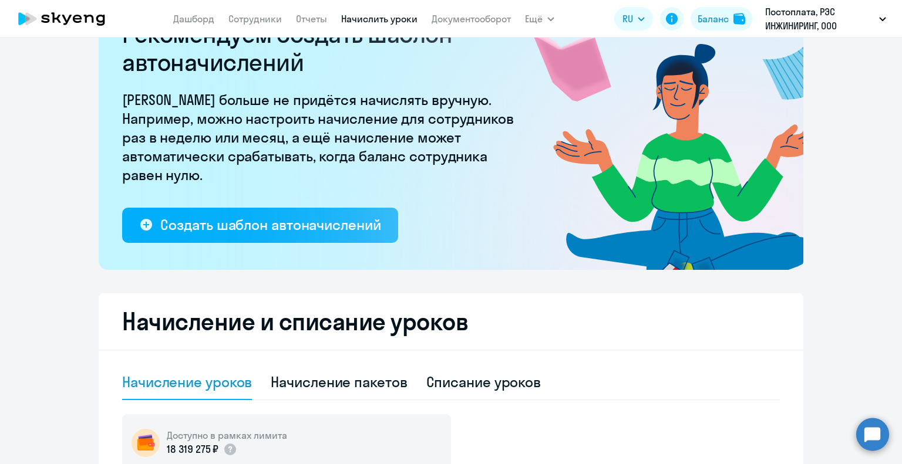
click at [272, 25] on app-menu-item-link "Сотрудники" at bounding box center [254, 19] width 53 height 15
click at [268, 18] on link "Сотрудники" at bounding box center [254, 19] width 53 height 12
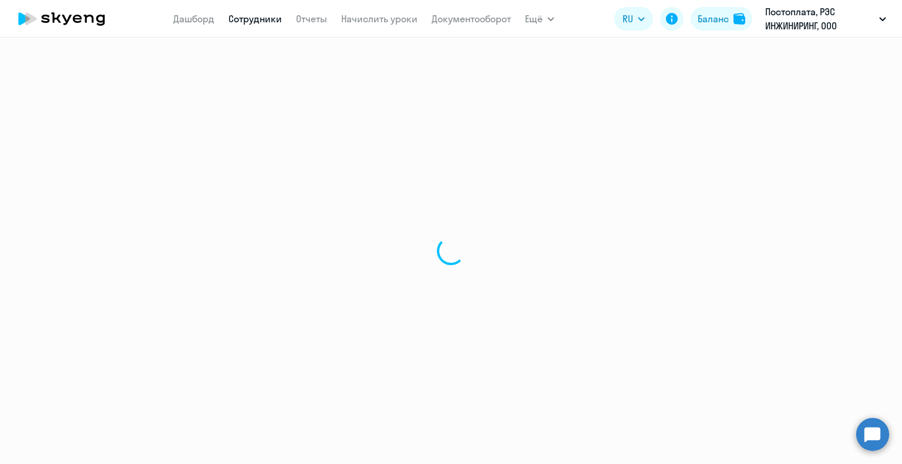
select select "30"
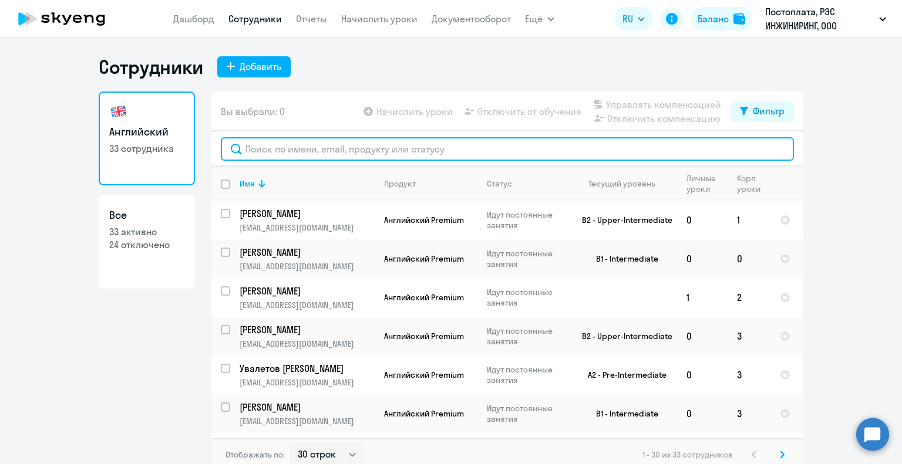
click at [289, 144] on input "text" at bounding box center [507, 148] width 573 height 23
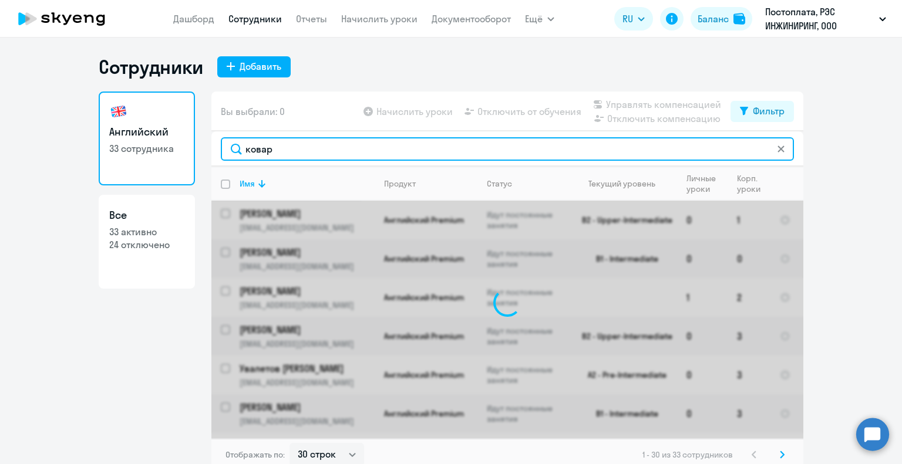
type input "ковари"
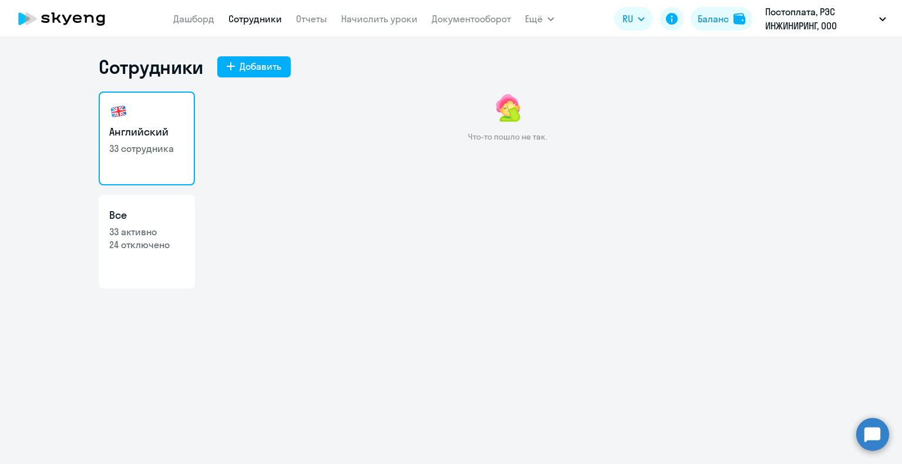
click at [267, 16] on link "Сотрудники" at bounding box center [254, 19] width 53 height 12
click at [264, 18] on link "Сотрудники" at bounding box center [254, 19] width 53 height 12
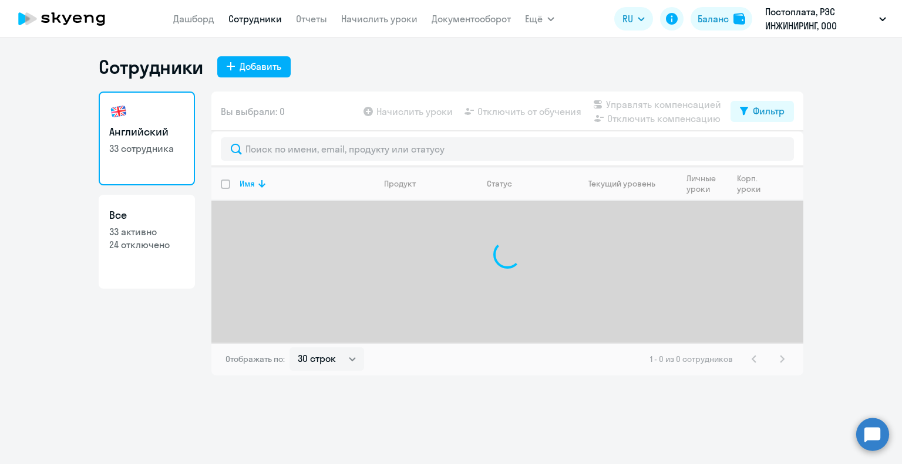
select select "30"
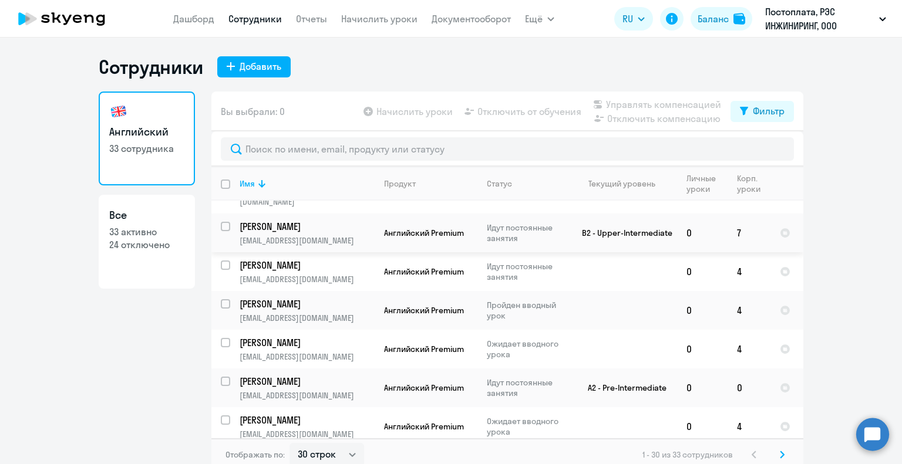
scroll to position [881, 0]
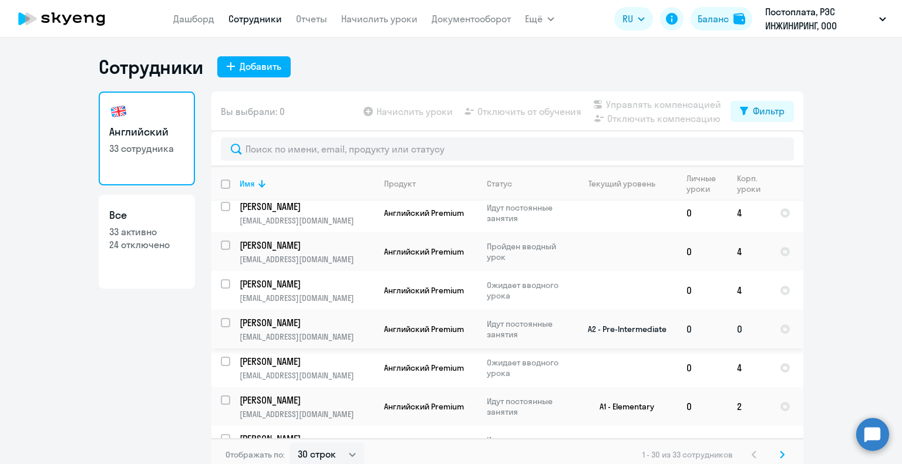
click at [220, 309] on div at bounding box center [226, 323] width 28 height 28
checkbox input "true"
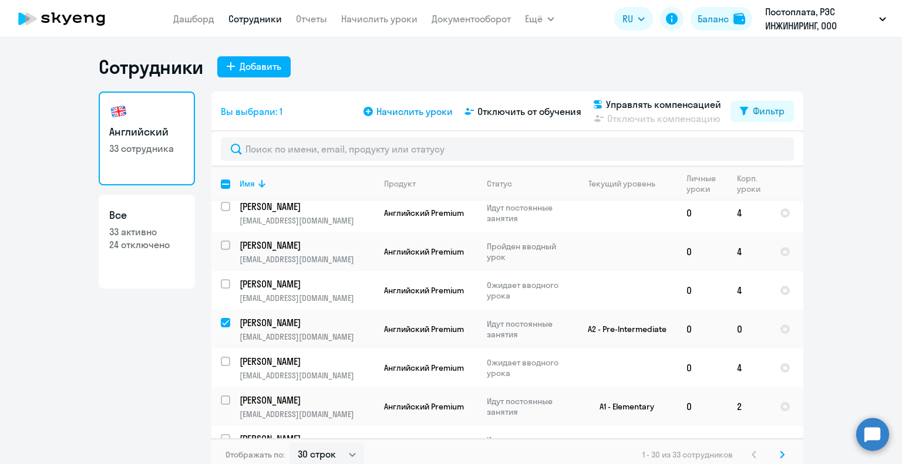
click at [416, 107] on span "Начислить уроки" at bounding box center [414, 112] width 76 height 14
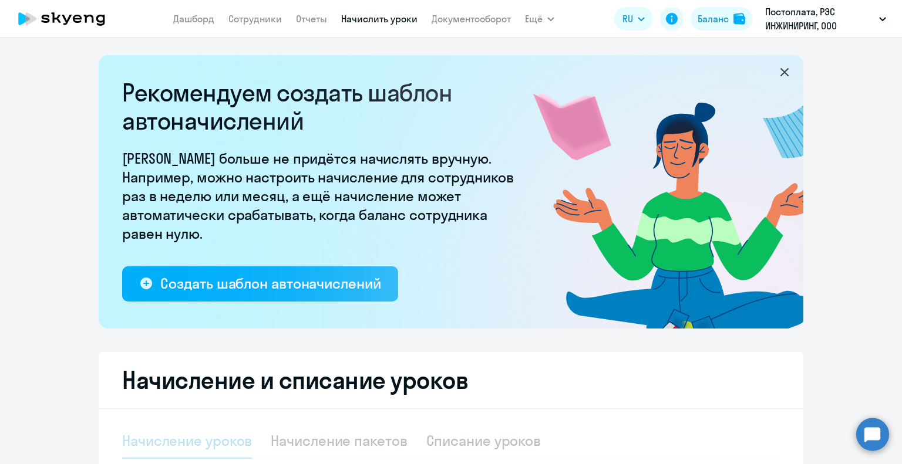
select select "10"
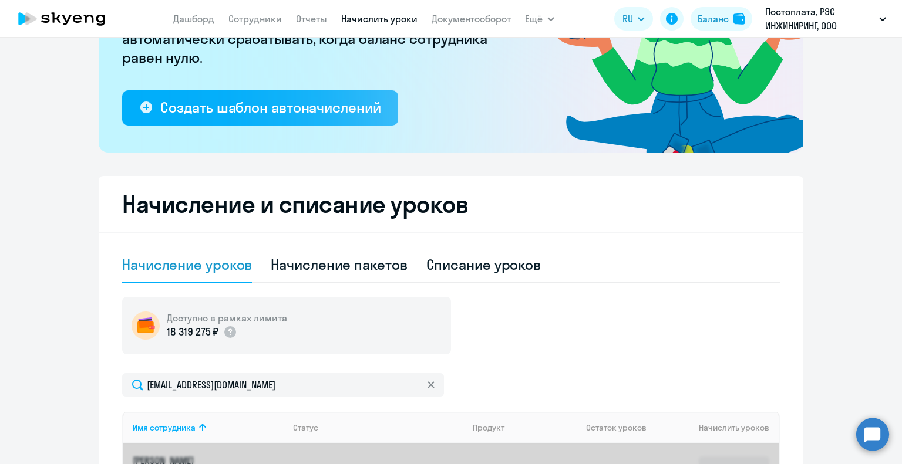
scroll to position [392, 0]
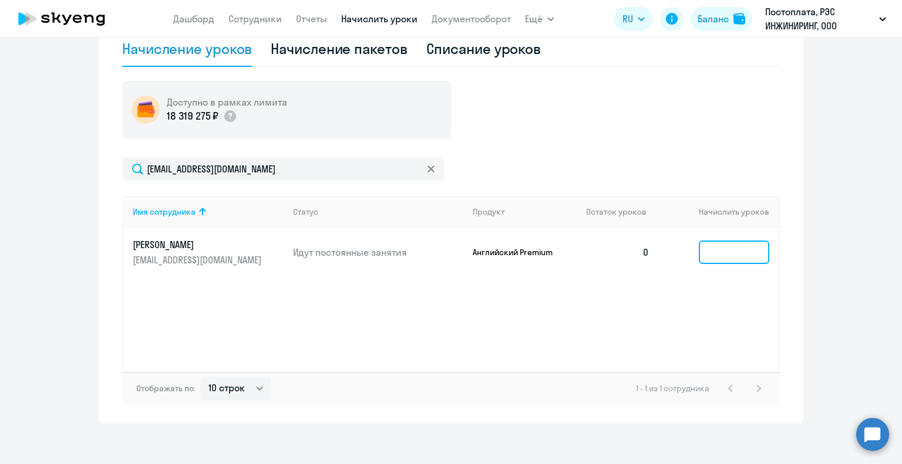
click at [709, 246] on input at bounding box center [734, 252] width 70 height 23
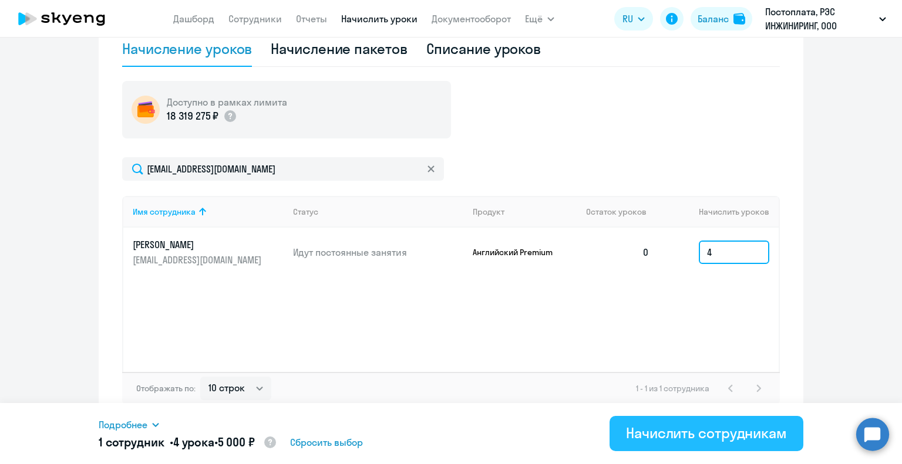
type input "4"
click at [702, 436] on div "Начислить сотрудникам" at bounding box center [706, 433] width 161 height 19
